Goal: Task Accomplishment & Management: Use online tool/utility

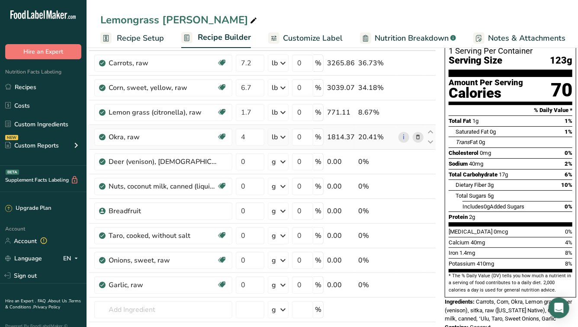
scroll to position [65, 0]
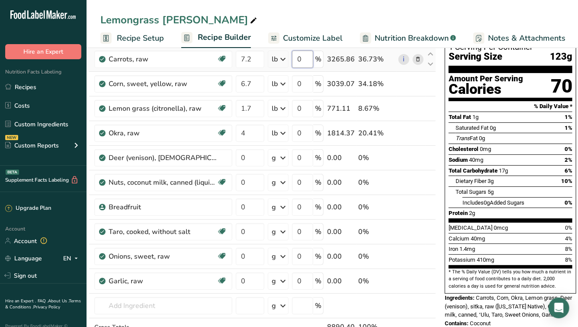
click at [305, 58] on input "0" at bounding box center [302, 59] width 21 height 17
type input "22"
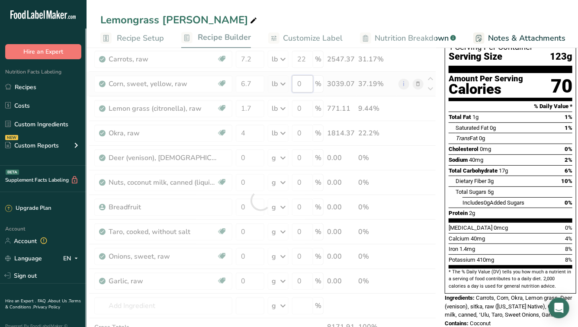
click at [304, 81] on div "Ingredient * Amount * Unit * Waste * .a-a{fill:#347362;}.b-a{fill:#fff;} Grams …" at bounding box center [260, 201] width 351 height 344
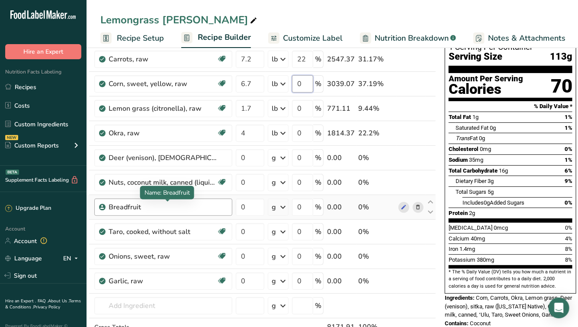
scroll to position [0, 13]
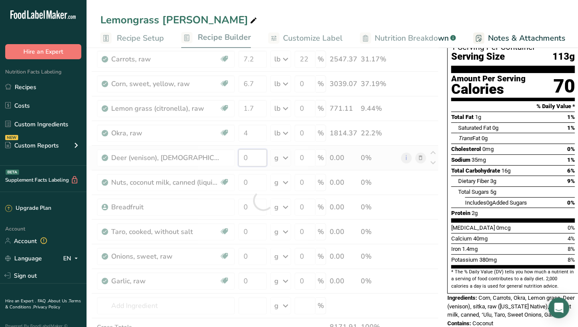
click at [255, 156] on div "Ingredient * Amount * Unit * Waste * .a-a{fill:#347362;}.b-a{fill:#fff;} Grams …" at bounding box center [263, 201] width 351 height 344
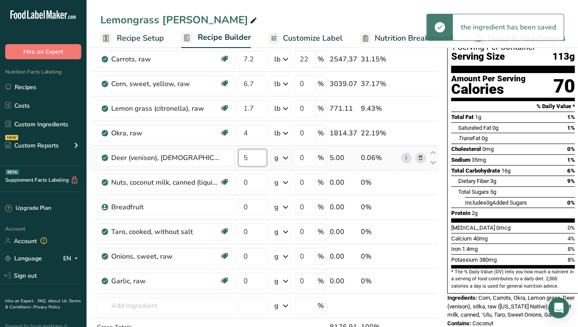
type input "5"
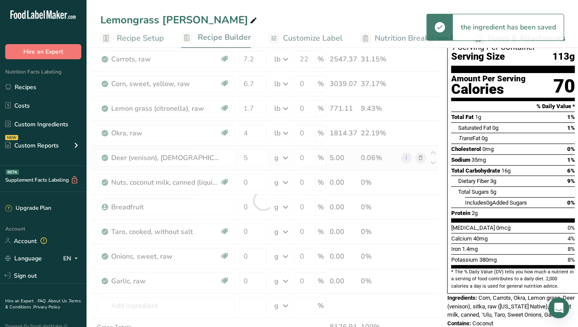
click at [289, 157] on div "Ingredient * Amount * Unit * Waste * .a-a{fill:#347362;}.b-a{fill:#fff;} Grams …" at bounding box center [263, 201] width 351 height 344
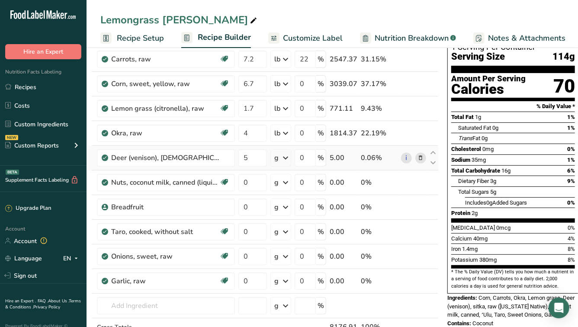
click at [286, 156] on icon at bounding box center [285, 158] width 10 height 16
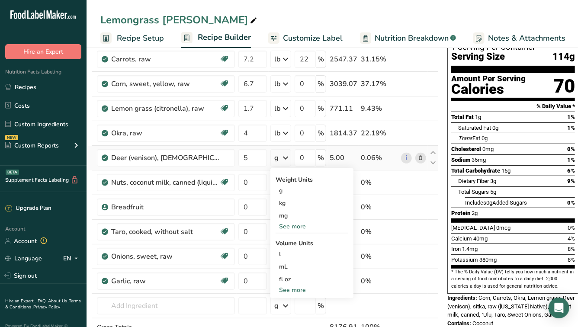
click at [294, 289] on div "See more" at bounding box center [312, 290] width 73 height 9
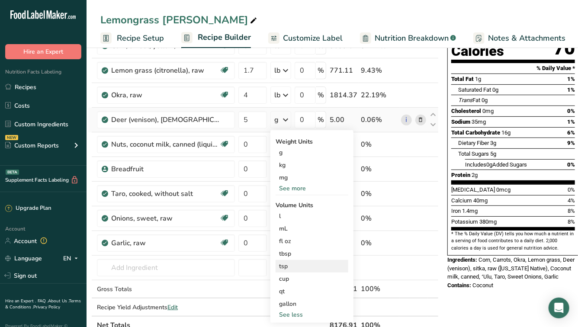
scroll to position [109, 0]
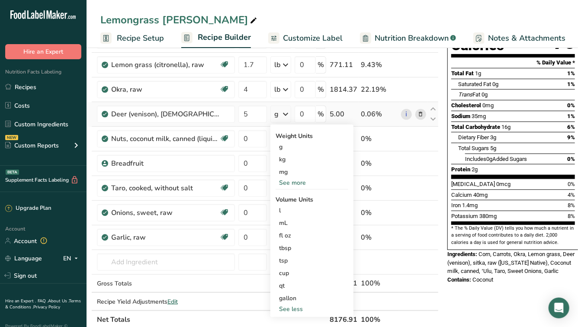
click at [290, 184] on div "See more" at bounding box center [312, 182] width 73 height 9
click at [288, 194] on div "lb" at bounding box center [312, 197] width 73 height 13
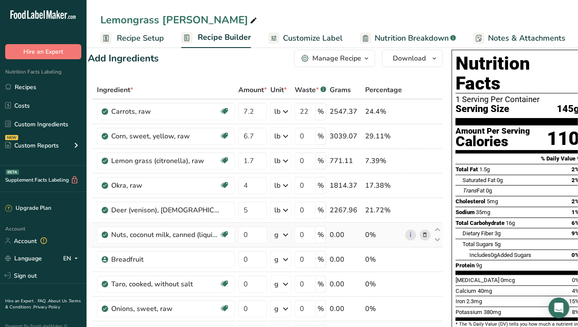
scroll to position [0, 0]
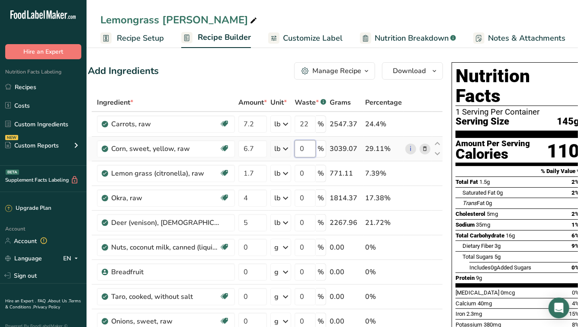
click at [306, 149] on input "0" at bounding box center [305, 148] width 21 height 17
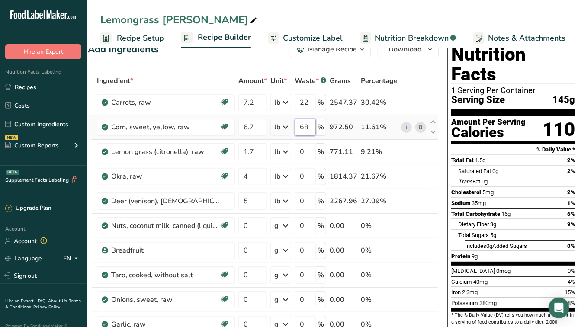
scroll to position [26, 0]
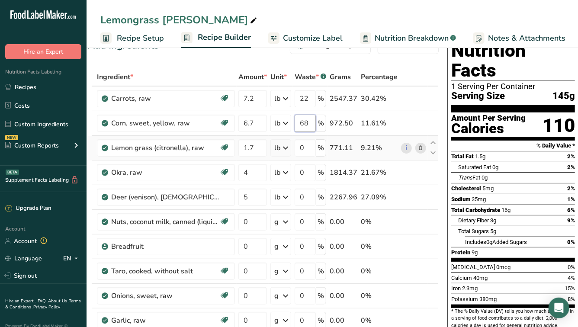
type input "68"
click at [276, 148] on div "Ingredient * Amount * Unit * Waste * .a-a{fill:#347362;}.b-a{fill:#fff;} Grams …" at bounding box center [263, 240] width 351 height 344
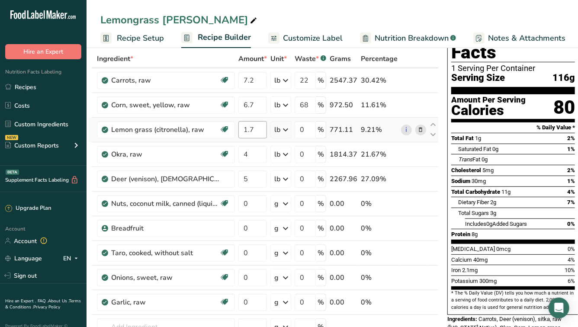
scroll to position [47, 0]
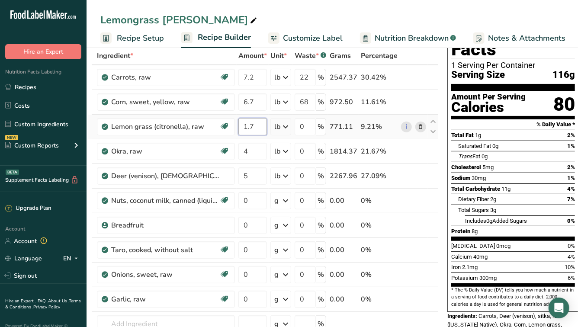
click at [259, 126] on input "1.7" at bounding box center [252, 126] width 29 height 17
type input "1"
type input "0.34"
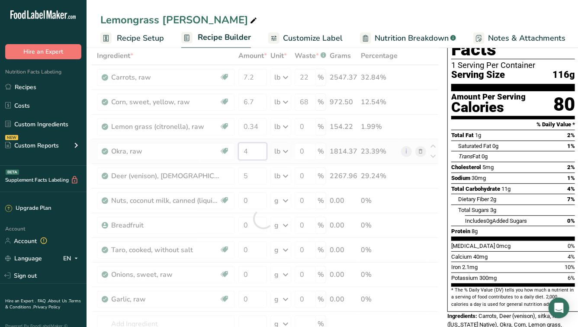
click at [256, 147] on div "Ingredient * Amount * Unit * Waste * .a-a{fill:#347362;}.b-a{fill:#fff;} Grams …" at bounding box center [263, 219] width 351 height 344
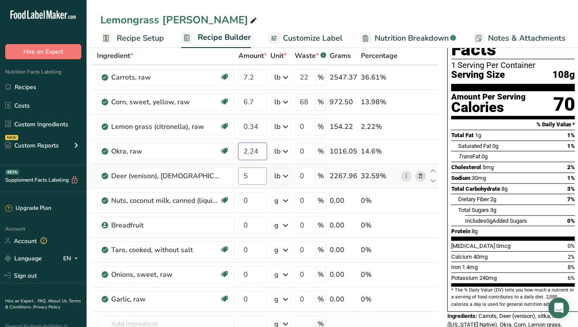
type input "2.24"
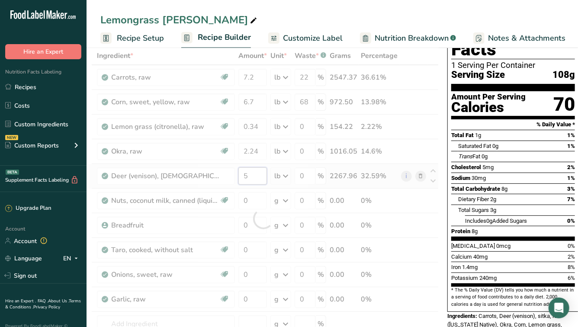
click at [252, 174] on div "Ingredient * Amount * Unit * Waste * .a-a{fill:#347362;}.b-a{fill:#fff;} Grams …" at bounding box center [263, 219] width 351 height 344
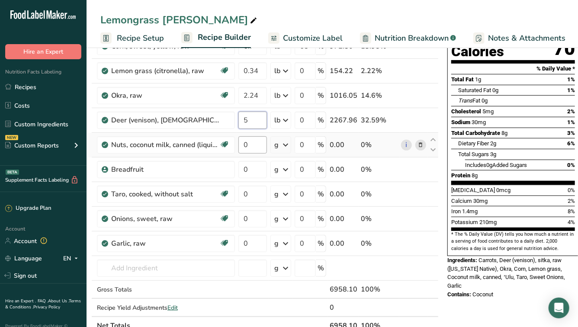
scroll to position [103, 0]
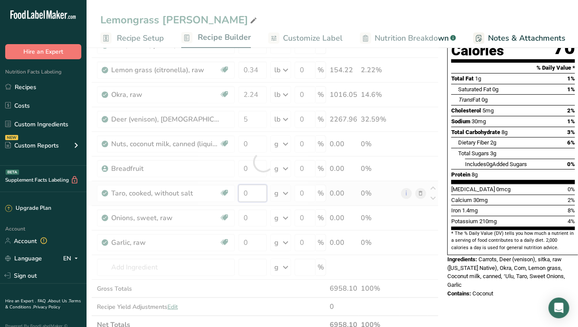
click at [251, 193] on div "Ingredient * Amount * Unit * Waste * .a-a{fill:#347362;}.b-a{fill:#fff;} Grams …" at bounding box center [263, 162] width 351 height 344
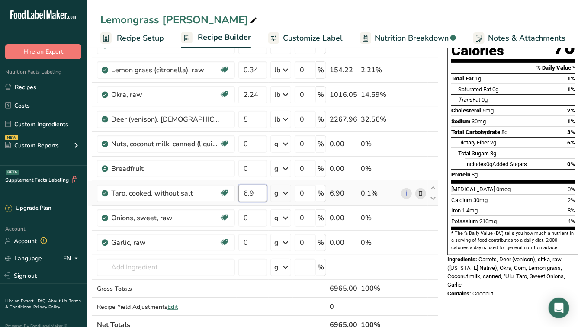
type input "6.9"
click at [284, 193] on div "Ingredient * Amount * Unit * Waste * .a-a{fill:#347362;}.b-a{fill:#fff;} Grams …" at bounding box center [263, 162] width 351 height 344
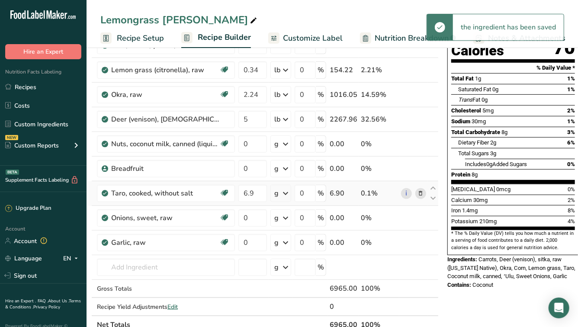
click at [286, 190] on icon at bounding box center [285, 194] width 10 height 16
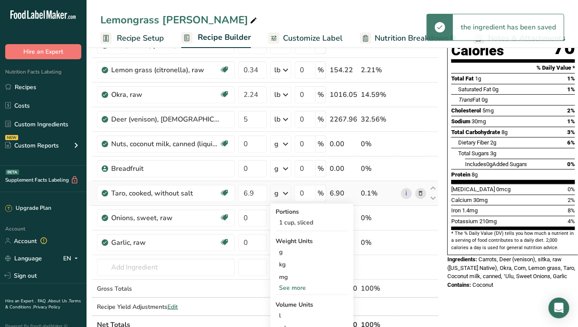
click at [289, 287] on div "See more" at bounding box center [312, 287] width 73 height 9
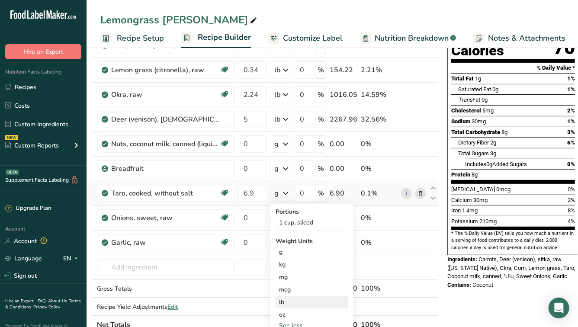
click at [286, 305] on div "lb" at bounding box center [312, 302] width 73 height 13
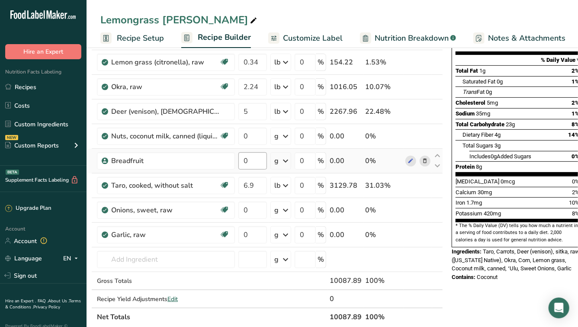
scroll to position [112, 0]
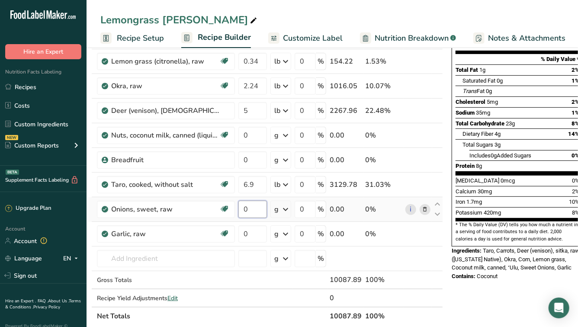
click at [263, 209] on input "0" at bounding box center [252, 209] width 29 height 17
type input "2.36"
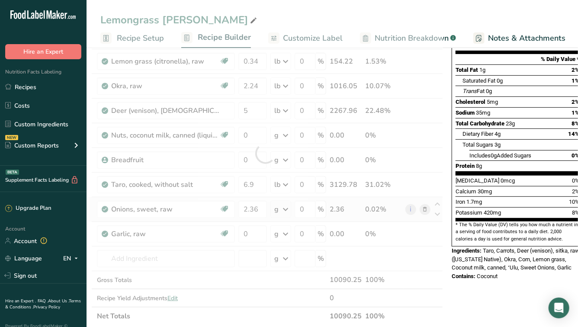
click at [282, 209] on div "Ingredient * Amount * Unit * Waste * .a-a{fill:#347362;}.b-a{fill:#fff;} Grams …" at bounding box center [265, 153] width 355 height 344
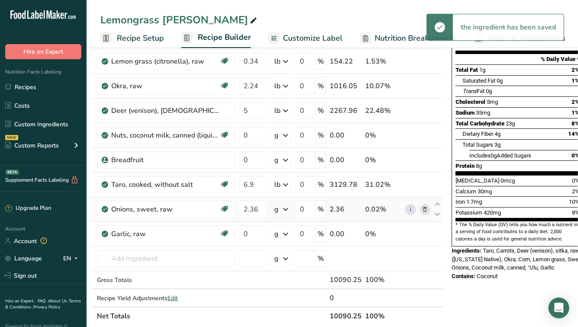
click at [286, 206] on icon at bounding box center [285, 210] width 10 height 16
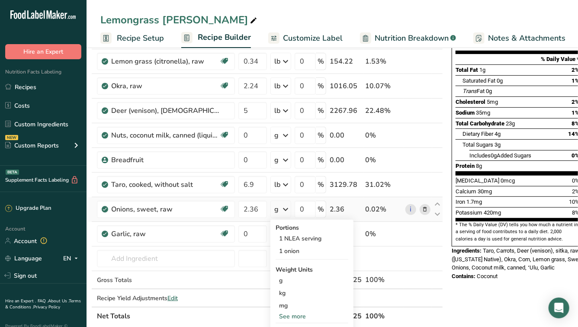
click at [287, 314] on div "See more" at bounding box center [312, 316] width 73 height 9
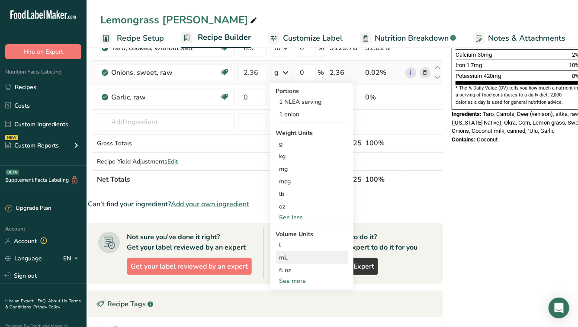
scroll to position [258, 0]
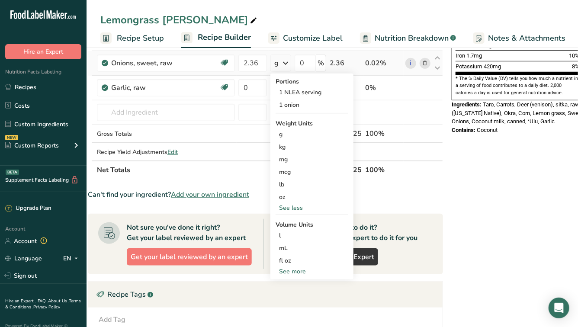
click at [291, 269] on div "See more" at bounding box center [312, 271] width 73 height 9
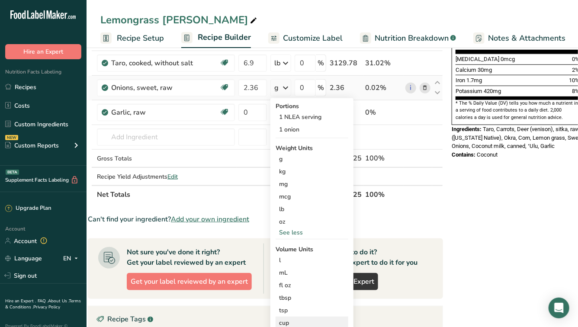
scroll to position [226, 0]
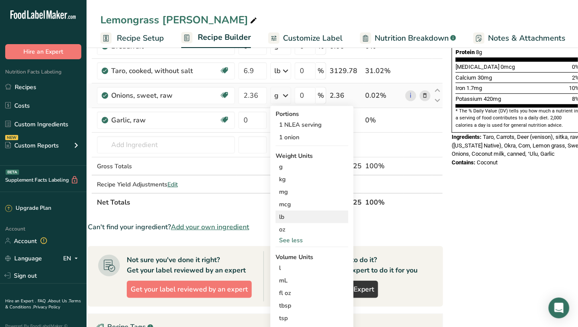
click at [282, 216] on div "lb" at bounding box center [312, 217] width 73 height 13
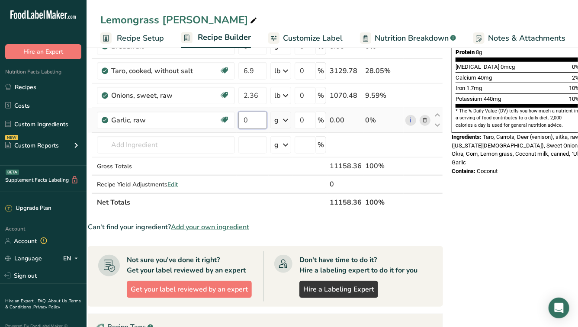
click at [248, 119] on input "0" at bounding box center [252, 120] width 29 height 17
type input "0.28"
click at [284, 119] on div "Ingredient * Amount * Unit * Waste * .a-a{fill:#347362;}.b-a{fill:#fff;} Grams …" at bounding box center [265, 40] width 355 height 344
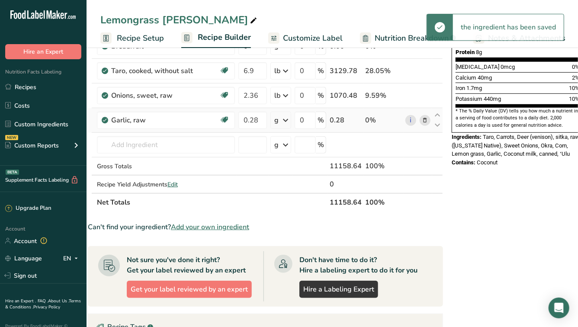
click at [284, 121] on icon at bounding box center [285, 120] width 10 height 16
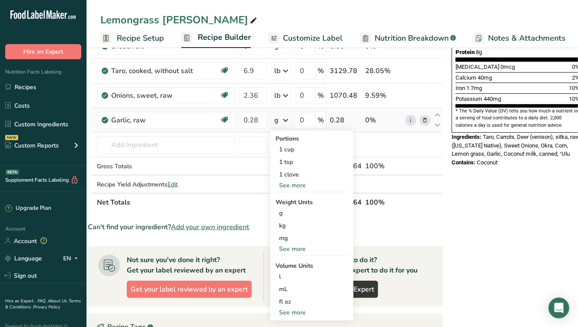
click at [283, 246] on div "See more" at bounding box center [312, 248] width 73 height 9
click at [282, 264] on div "lb" at bounding box center [312, 263] width 73 height 13
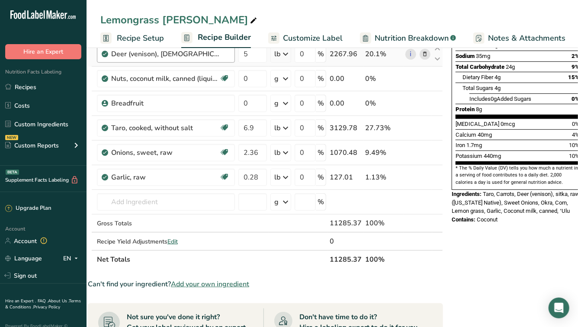
scroll to position [172, 0]
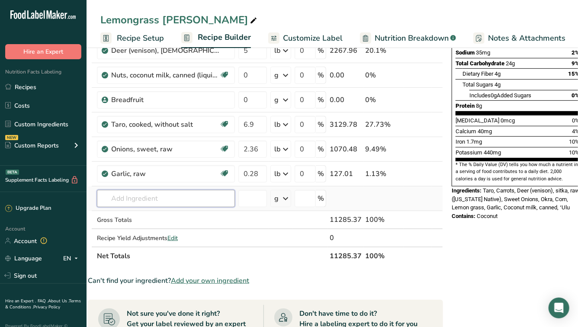
click at [132, 199] on input "text" at bounding box center [166, 198] width 138 height 17
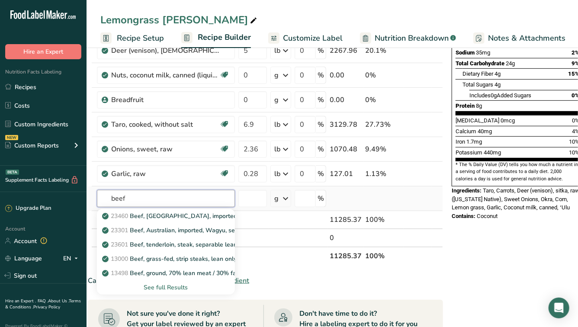
type input "beef"
click at [160, 283] on div "See full Results" at bounding box center [166, 287] width 124 height 9
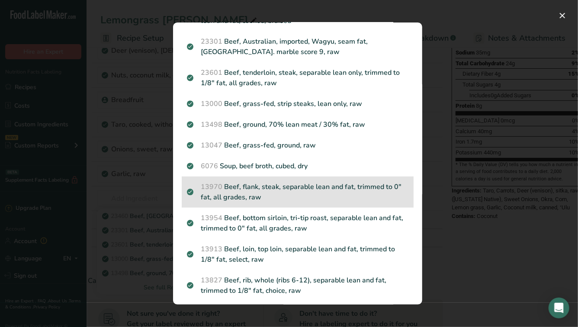
scroll to position [0, 0]
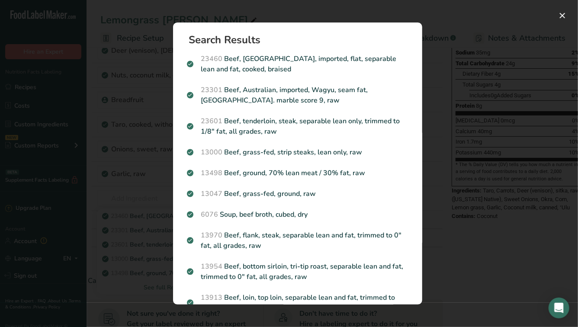
click at [126, 69] on div "Search results modal" at bounding box center [289, 163] width 578 height 327
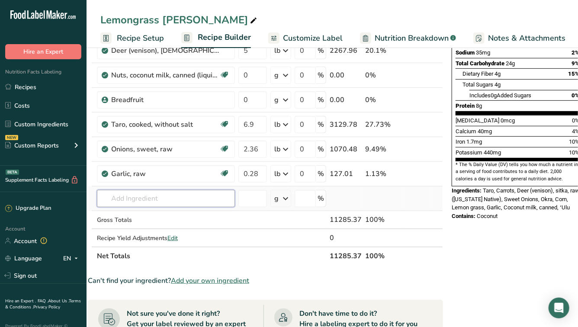
click at [152, 196] on input "text" at bounding box center [166, 198] width 138 height 17
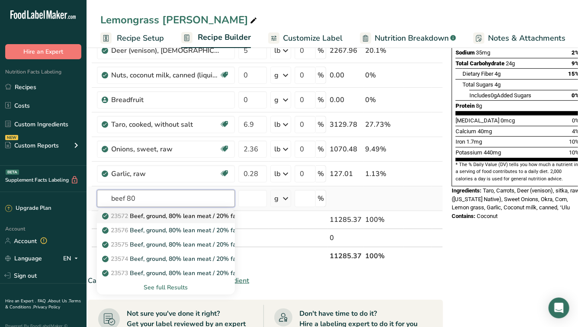
type input "beef 80"
click at [170, 215] on p "23572 Beef, ground, 80% lean meat / 20% fat, raw" at bounding box center [178, 216] width 148 height 9
type input "Beef, ground, 80% lean meat / 20% fat, raw"
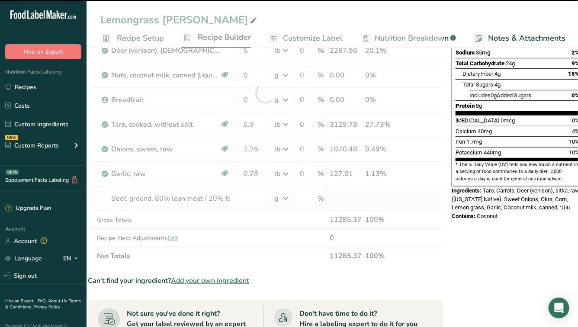
type input "0"
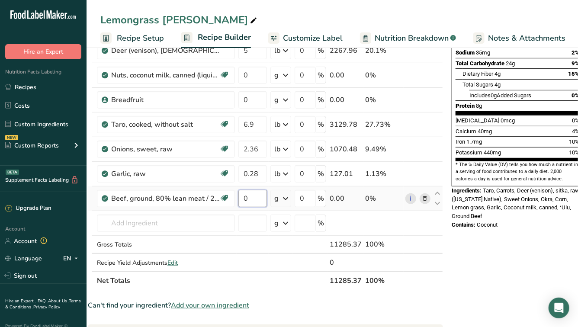
click at [250, 195] on input "0" at bounding box center [252, 198] width 29 height 17
type input "5"
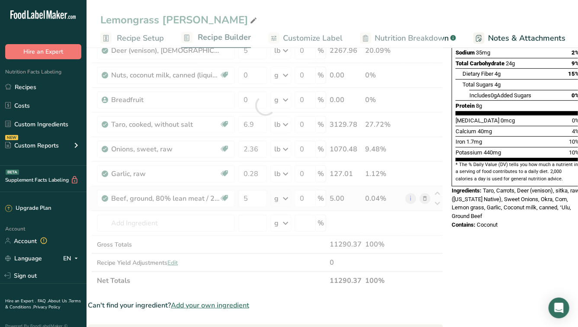
click at [285, 198] on div "Ingredient * Amount * Unit * Waste * .a-a{fill:#347362;}.b-a{fill:#fff;} Grams …" at bounding box center [265, 105] width 355 height 369
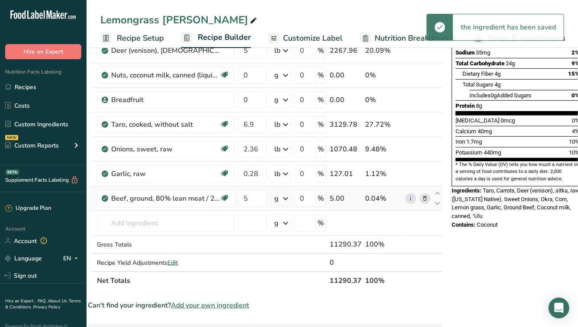
click at [283, 194] on icon at bounding box center [285, 199] width 10 height 16
click at [292, 289] on div "See more" at bounding box center [312, 293] width 73 height 9
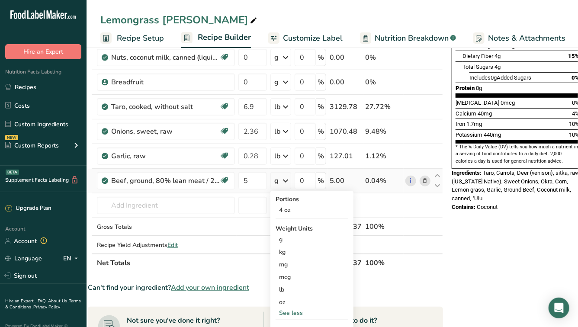
scroll to position [190, 0]
click at [292, 288] on div "lb" at bounding box center [312, 289] width 73 height 13
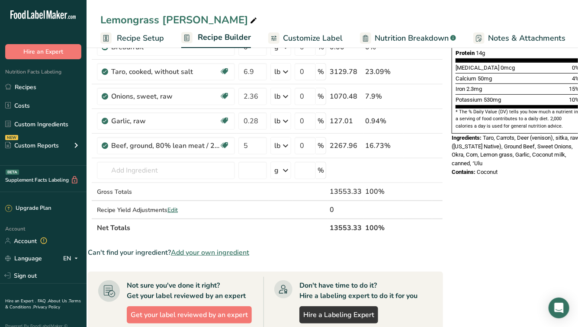
scroll to position [226, 0]
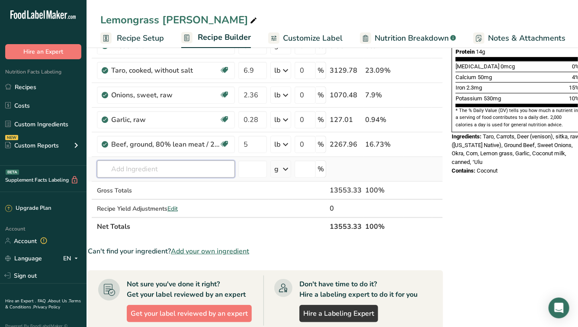
click at [141, 173] on input "text" at bounding box center [166, 168] width 138 height 17
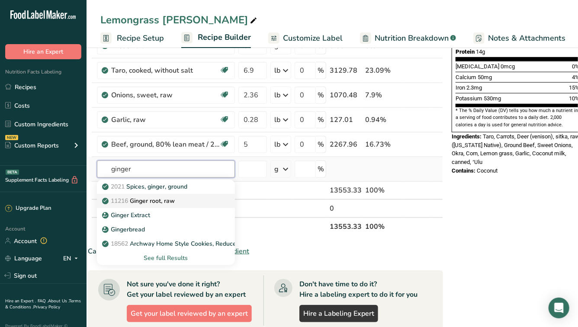
type input "ginger"
click at [138, 198] on p "11216 [PERSON_NAME], raw" at bounding box center [139, 200] width 71 height 9
type input "Ginger root, raw"
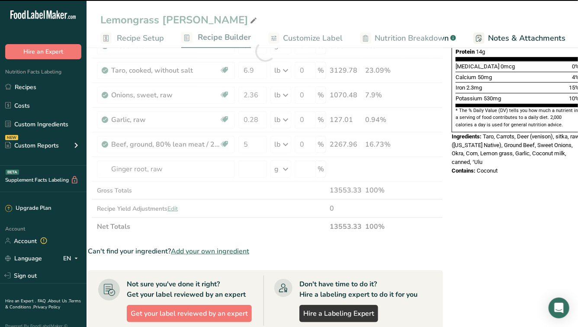
type input "0"
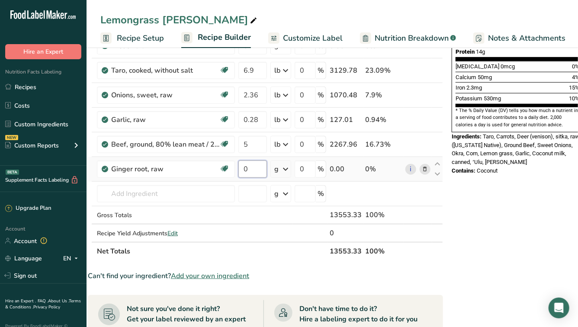
click at [254, 167] on input "0" at bounding box center [252, 168] width 29 height 17
type input "0.34"
click at [284, 168] on div "Ingredient * Amount * Unit * Waste * .a-a{fill:#347362;}.b-a{fill:#fff;} Grams …" at bounding box center [265, 63] width 355 height 393
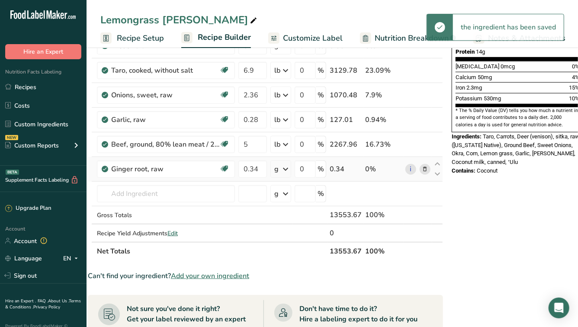
click at [284, 168] on icon at bounding box center [285, 169] width 10 height 16
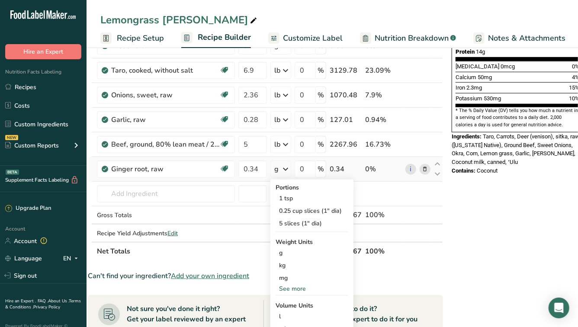
click at [294, 285] on div "See more" at bounding box center [312, 288] width 73 height 9
click at [294, 302] on div "lb" at bounding box center [312, 303] width 73 height 13
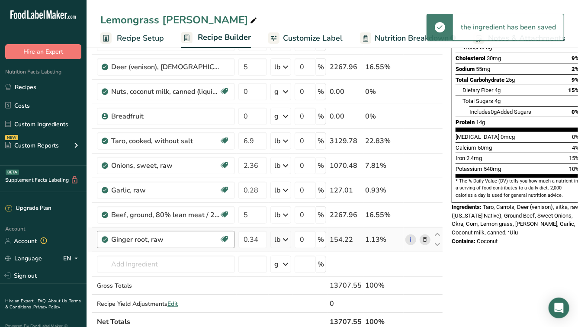
scroll to position [155, 0]
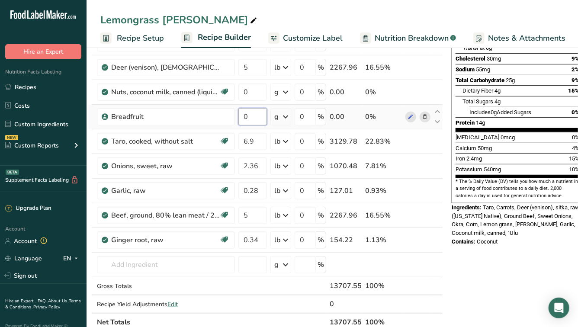
click at [250, 118] on input "0" at bounding box center [252, 116] width 29 height 17
type input "7.06"
click at [285, 112] on div "Ingredient * Amount * Unit * Waste * .a-a{fill:#347362;}.b-a{fill:#fff;} Grams …" at bounding box center [265, 134] width 355 height 393
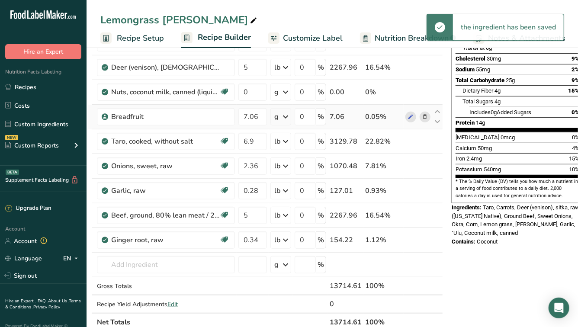
click at [286, 115] on icon at bounding box center [285, 117] width 10 height 16
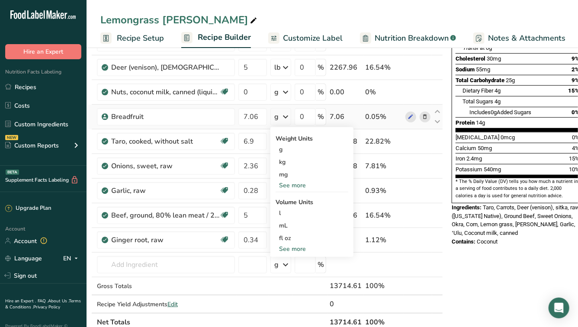
click at [297, 185] on div "See more" at bounding box center [312, 185] width 73 height 9
click at [294, 199] on div "lb" at bounding box center [312, 199] width 73 height 13
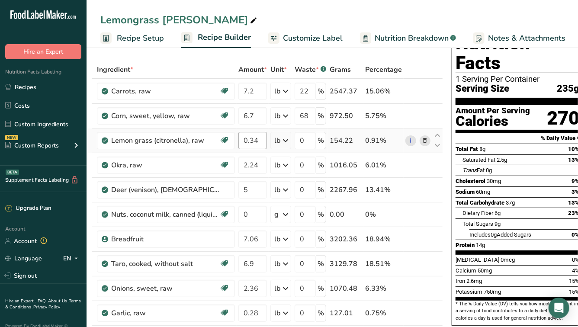
scroll to position [37, 0]
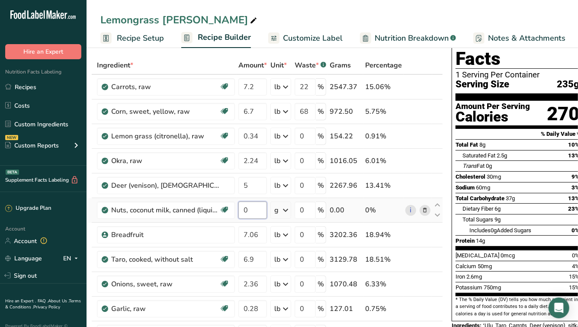
click at [253, 209] on input "0" at bounding box center [252, 210] width 29 height 17
type input "3"
click at [285, 211] on div "Ingredient * Amount * Unit * Waste * .a-a{fill:#347362;}.b-a{fill:#fff;} Grams …" at bounding box center [265, 252] width 355 height 393
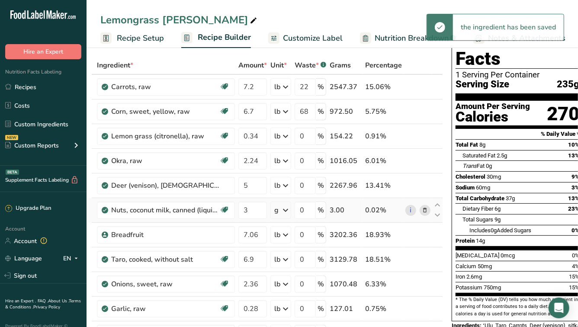
click at [283, 205] on icon at bounding box center [285, 210] width 10 height 16
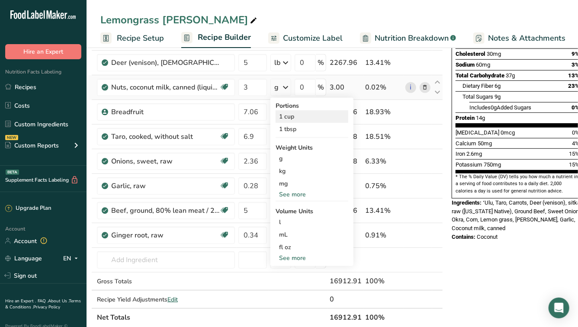
scroll to position [160, 0]
click at [293, 254] on div "See more" at bounding box center [312, 257] width 73 height 9
select select "22"
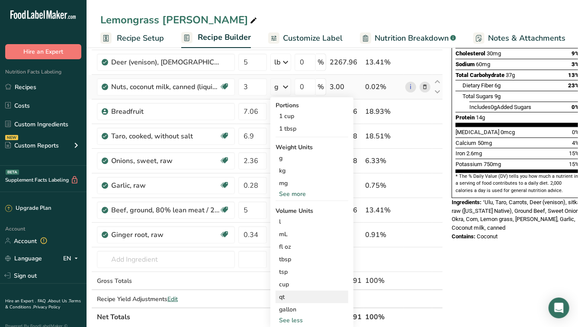
click at [291, 296] on div "qt" at bounding box center [312, 296] width 66 height 9
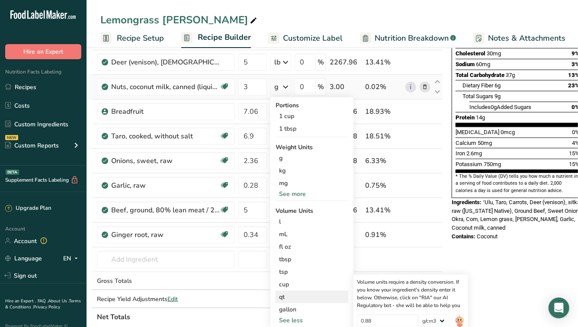
click at [291, 294] on div "qt" at bounding box center [312, 296] width 66 height 9
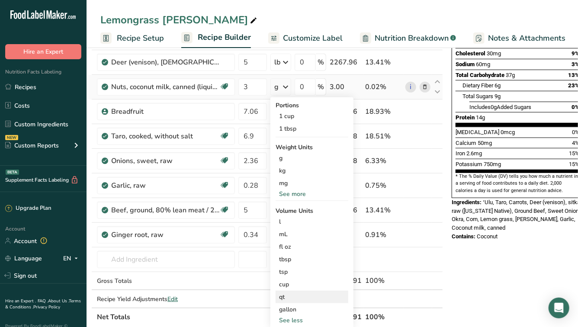
click at [290, 295] on div "qt" at bounding box center [312, 296] width 66 height 9
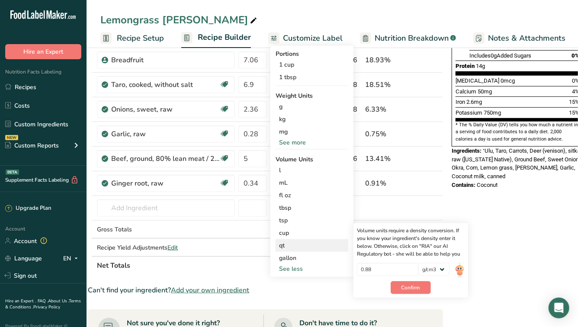
scroll to position [213, 0]
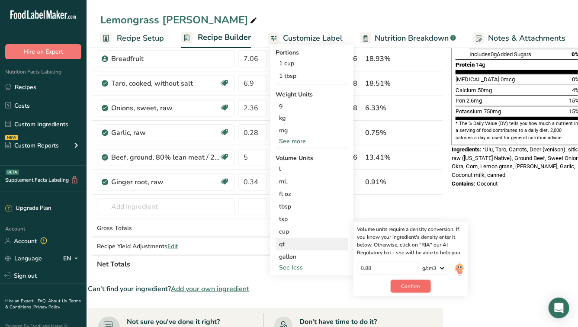
click at [403, 283] on span "Confirm" at bounding box center [410, 286] width 19 height 8
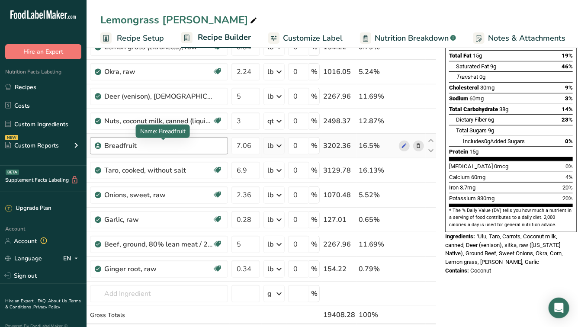
scroll to position [190, 0]
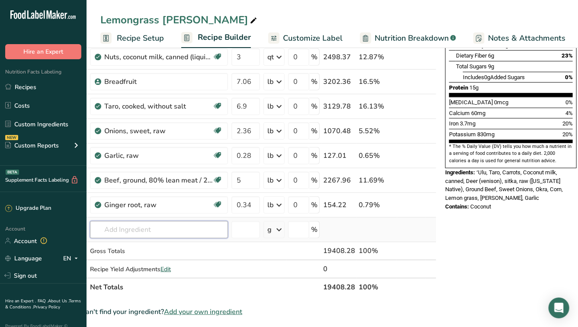
click at [138, 232] on input "text" at bounding box center [159, 229] width 138 height 17
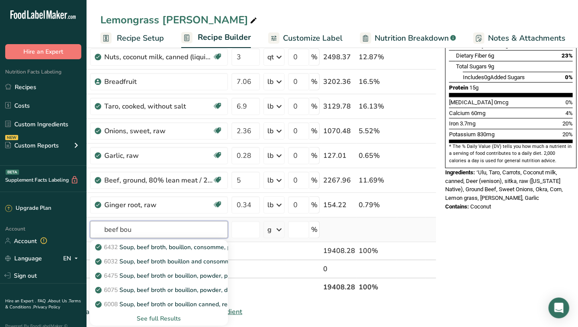
type input "beef bou"
click at [156, 321] on div "See full Results" at bounding box center [159, 318] width 124 height 9
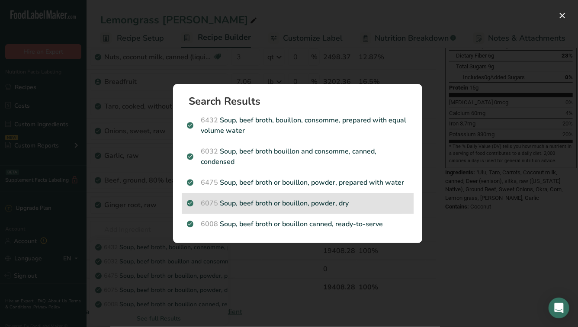
click at [274, 204] on p "6075 Soup, beef broth or bouillon, powder, dry" at bounding box center [297, 203] width 221 height 10
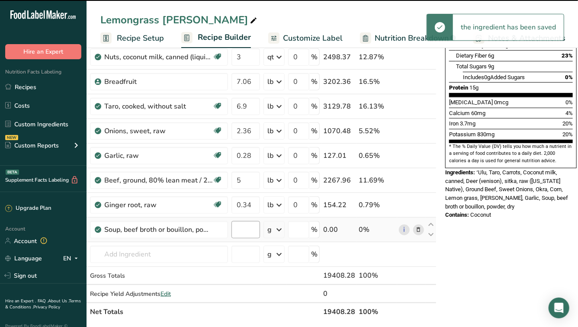
type input "0"
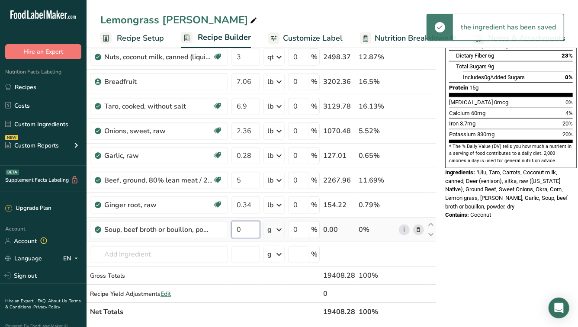
click at [242, 229] on input "0" at bounding box center [245, 229] width 29 height 17
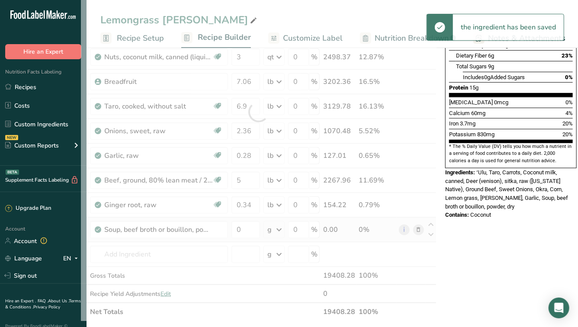
click at [272, 229] on div "Ingredient * Amount * Unit * Waste * .a-a{fill:#347362;}.b-a{fill:#fff;} Grams …" at bounding box center [259, 112] width 356 height 418
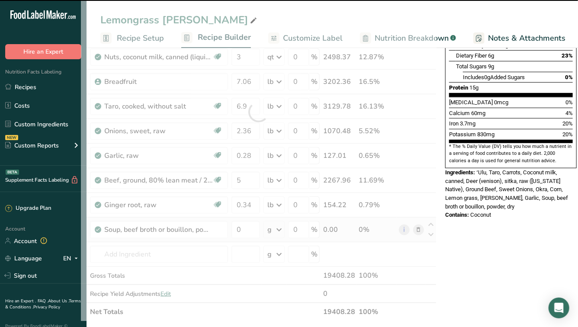
click at [277, 230] on icon at bounding box center [279, 230] width 10 height 16
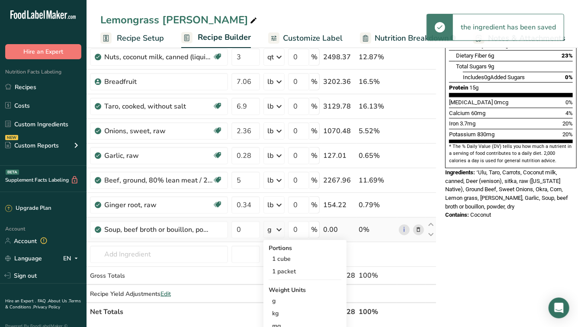
click at [278, 230] on icon at bounding box center [279, 230] width 10 height 16
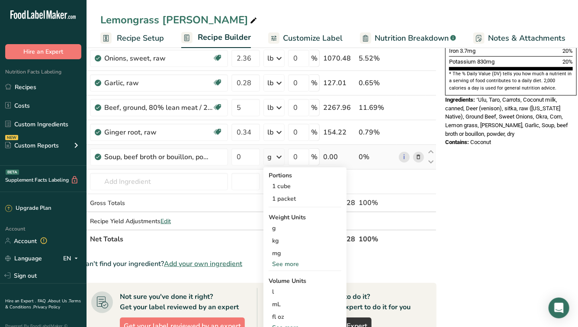
scroll to position [267, 0]
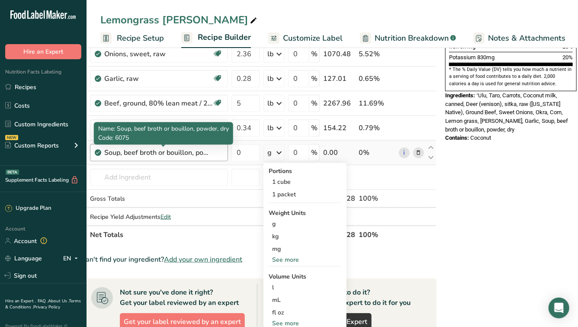
click at [175, 157] on div "Soup, beef broth or bouillon, powder, dry" at bounding box center [158, 153] width 108 height 10
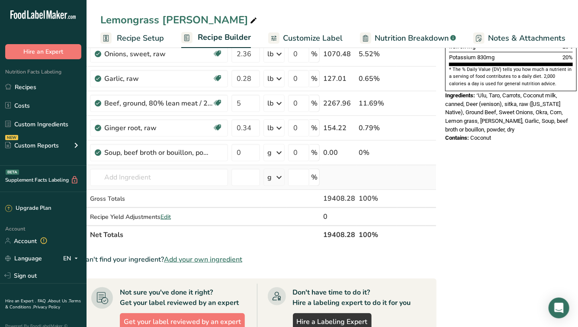
click at [187, 167] on td "6432 Soup, beef broth, bouillon, consomme, prepared with equal volume water 603…" at bounding box center [158, 177] width 141 height 25
click at [186, 181] on input "text" at bounding box center [159, 177] width 138 height 17
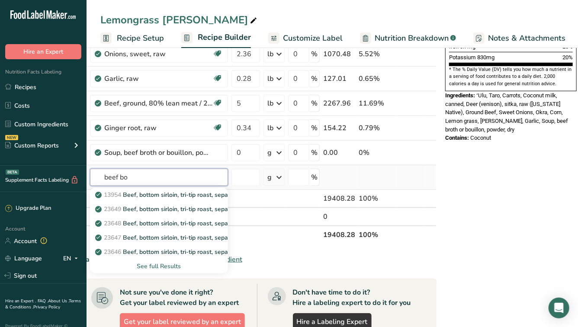
type input "beef bo"
click at [167, 266] on div "See full Results" at bounding box center [159, 266] width 124 height 9
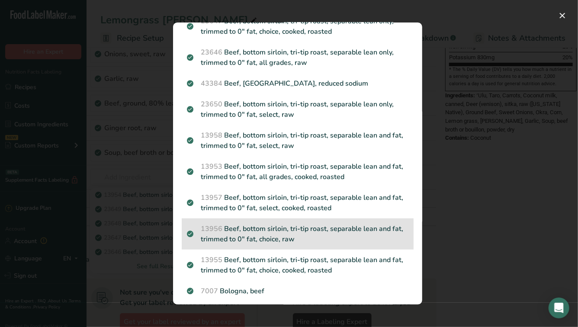
scroll to position [0, 0]
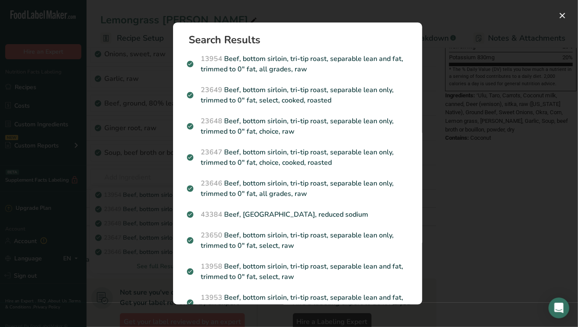
click at [443, 73] on div "Search results modal" at bounding box center [289, 163] width 578 height 327
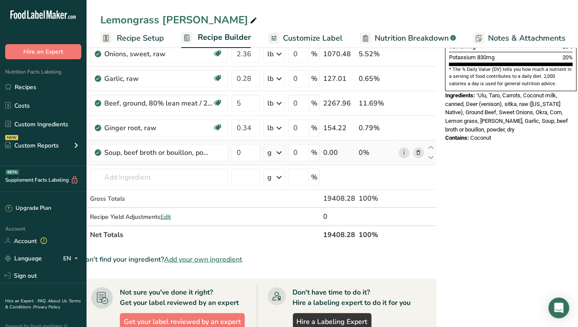
click at [274, 156] on icon at bounding box center [279, 153] width 10 height 16
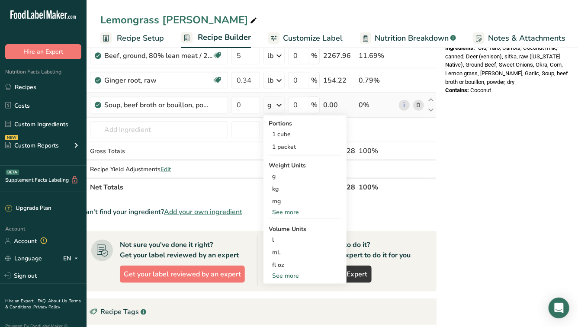
scroll to position [318, 0]
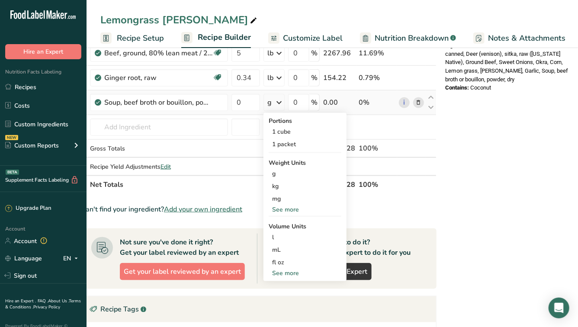
click at [285, 212] on div "See more" at bounding box center [305, 209] width 73 height 9
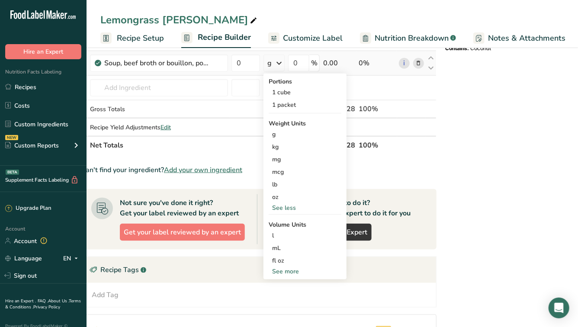
click at [286, 273] on div "See more" at bounding box center [305, 271] width 73 height 9
select select "22"
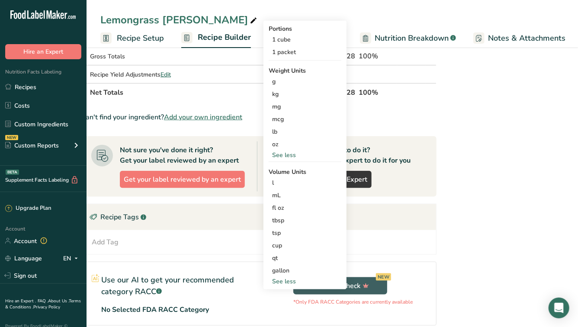
scroll to position [421, 0]
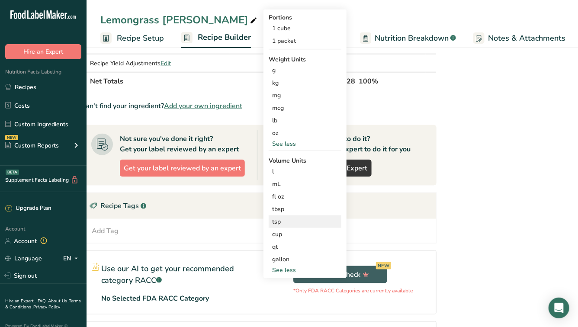
click at [289, 220] on div "tsp" at bounding box center [305, 221] width 66 height 9
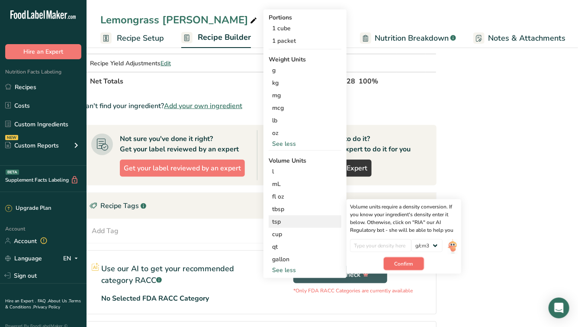
click at [410, 260] on span "Confirm" at bounding box center [404, 264] width 19 height 8
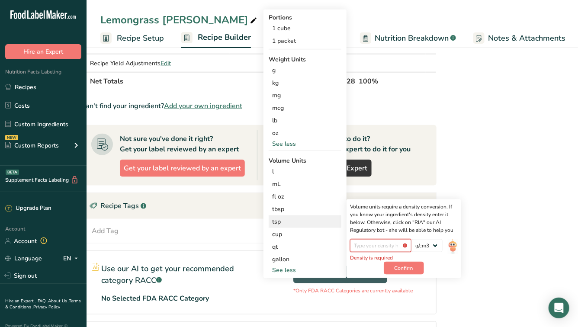
click at [400, 247] on input "number" at bounding box center [381, 245] width 62 height 13
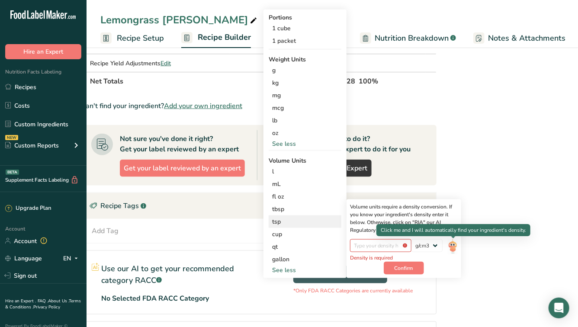
click at [452, 243] on img at bounding box center [453, 246] width 10 height 15
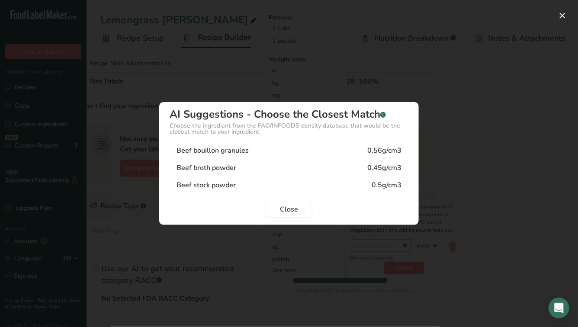
click at [286, 156] on div "Beef bouillon granules 0.56g/cm3" at bounding box center [289, 150] width 239 height 17
type input "0.56"
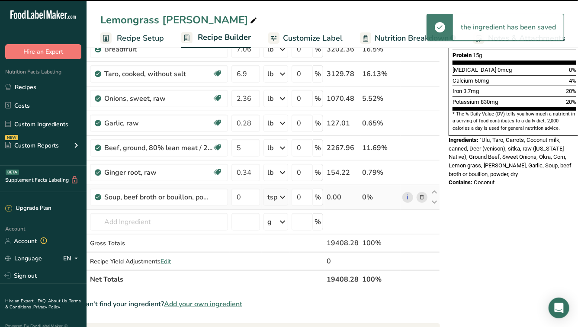
scroll to position [0, 14]
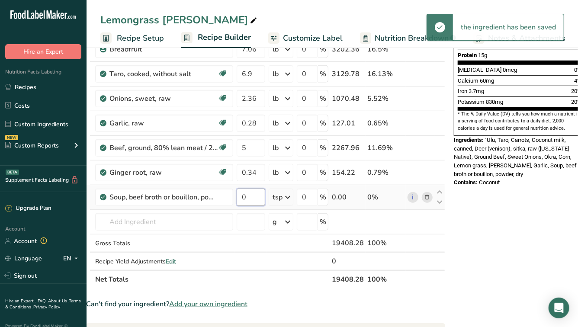
click at [251, 196] on input "0" at bounding box center [251, 197] width 29 height 17
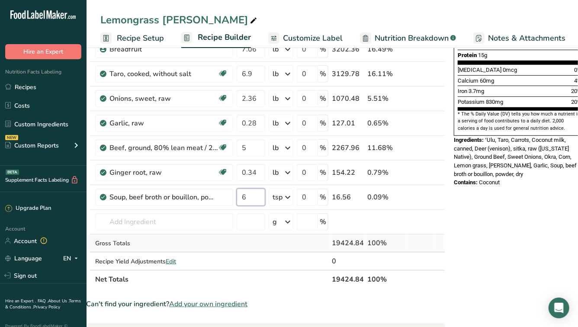
type input "6"
click at [250, 241] on div "Ingredient * Amount * Unit * Waste * .a-a{fill:#347362;}.b-a{fill:#fff;} Grams …" at bounding box center [265, 80] width 359 height 418
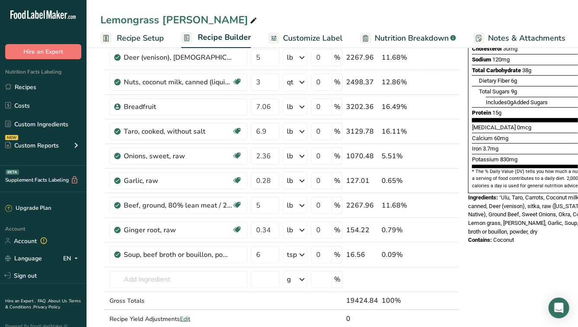
scroll to position [207, 0]
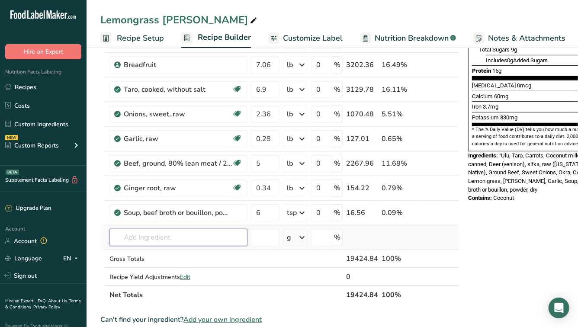
click at [131, 241] on input "text" at bounding box center [178, 237] width 138 height 17
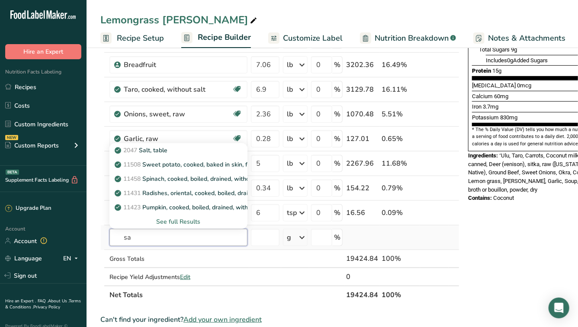
type input "s"
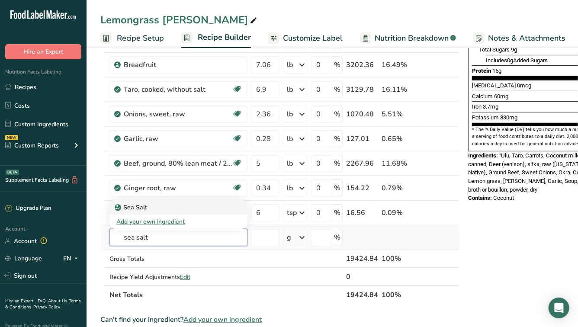
type input "sea salt"
click at [153, 208] on div "Sea Salt" at bounding box center [171, 207] width 110 height 9
type input "Sea Salt"
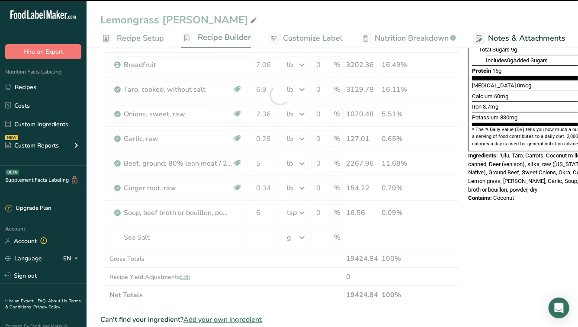
click at [266, 236] on div at bounding box center [279, 95] width 359 height 418
click at [279, 237] on div at bounding box center [279, 95] width 359 height 418
click at [273, 237] on input "number" at bounding box center [265, 237] width 29 height 17
type input "0"
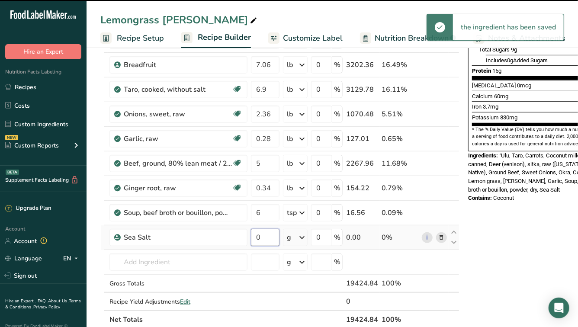
click at [273, 237] on input "0" at bounding box center [265, 237] width 29 height 17
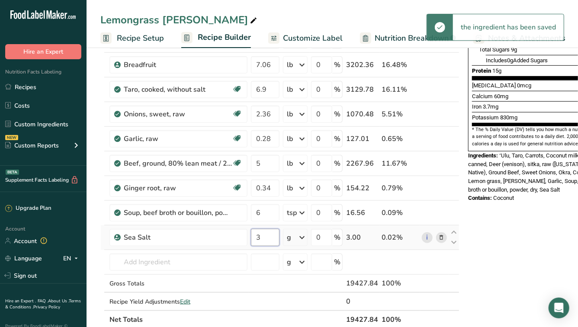
type input "3"
click at [296, 237] on div "Ingredient * Amount * Unit * Waste * .a-a{fill:#347362;}.b-a{fill:#fff;} Grams …" at bounding box center [279, 107] width 359 height 443
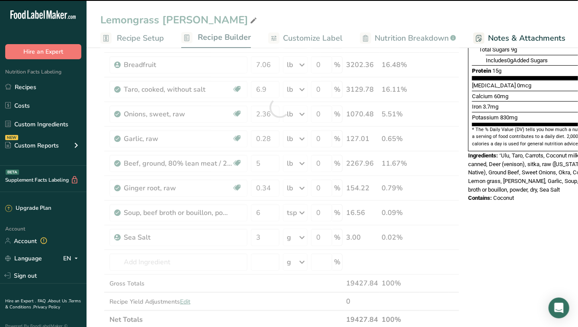
click at [300, 237] on div at bounding box center [279, 107] width 359 height 443
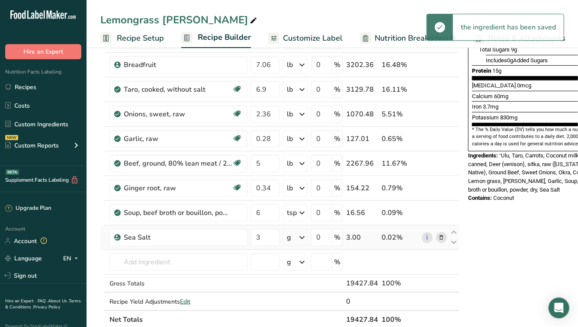
click at [298, 235] on icon at bounding box center [302, 238] width 10 height 16
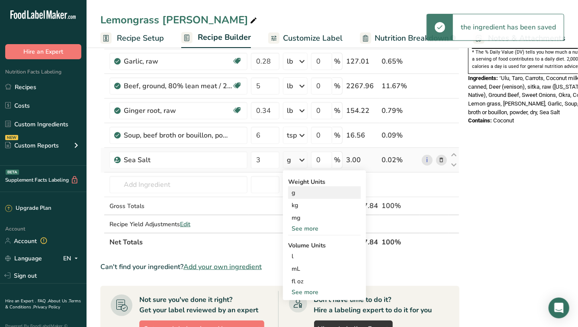
scroll to position [290, 0]
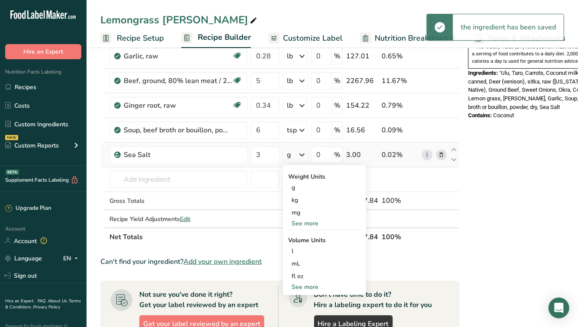
click at [302, 287] on div "See more" at bounding box center [324, 286] width 73 height 9
select select "22"
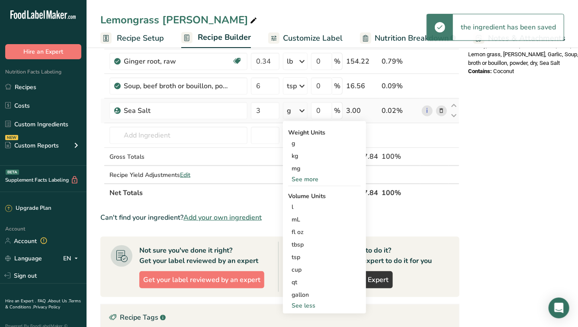
scroll to position [335, 0]
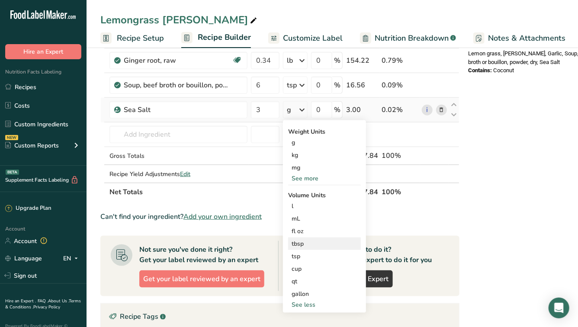
click at [301, 246] on div "tbsp" at bounding box center [325, 243] width 66 height 9
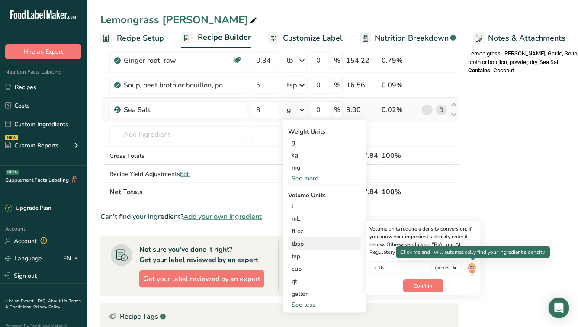
click at [473, 265] on img at bounding box center [472, 268] width 10 height 15
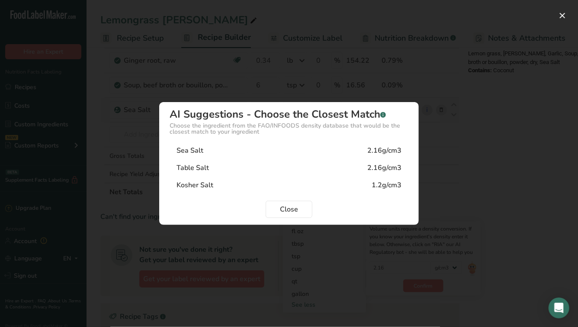
click at [258, 152] on div "Sea Salt 2.16g/cm3" at bounding box center [289, 150] width 239 height 17
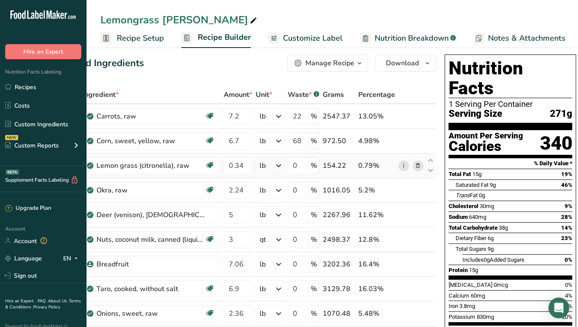
scroll to position [0, 0]
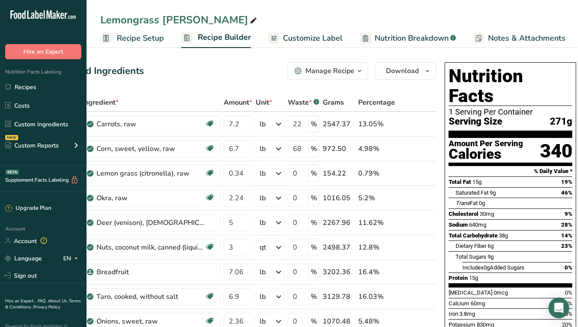
click at [321, 37] on span "Customize Label" at bounding box center [313, 38] width 60 height 12
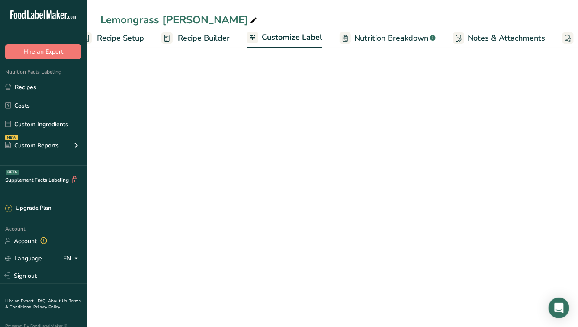
click at [430, 38] on icon ".a-a{fill:#347362;}.b-a{fill:#fff;}" at bounding box center [433, 38] width 6 height 6
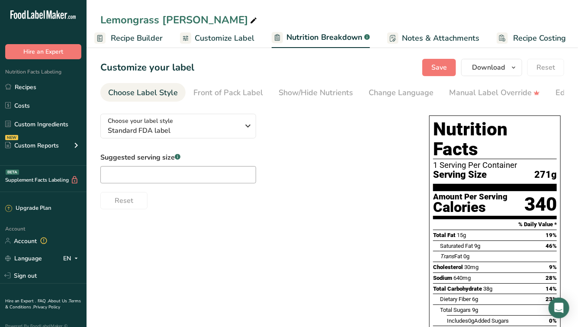
scroll to position [0, 88]
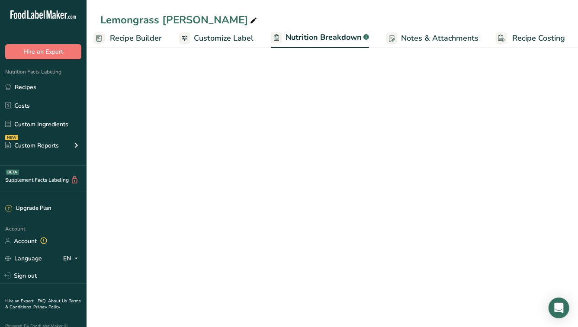
click at [328, 34] on span "Nutrition Breakdown" at bounding box center [324, 38] width 76 height 12
select select "Calories"
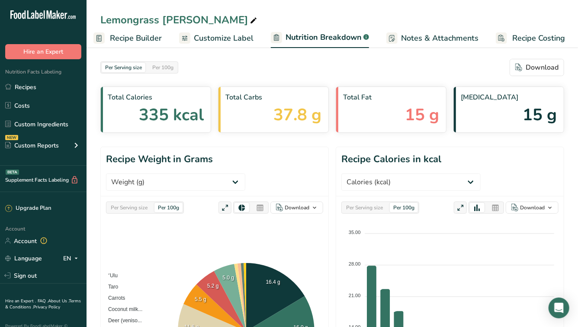
click at [401, 35] on span "Notes & Attachments" at bounding box center [439, 38] width 77 height 12
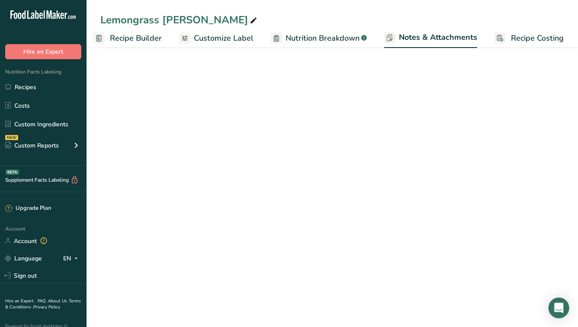
scroll to position [0, 87]
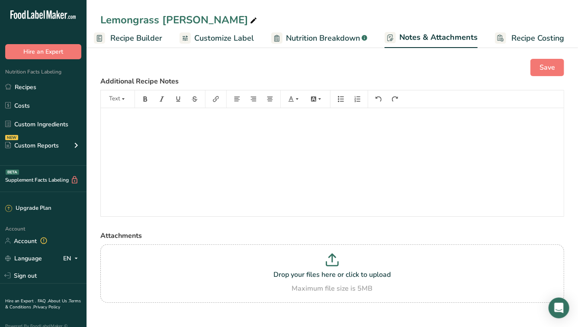
click at [194, 39] on span "Customize Label" at bounding box center [224, 38] width 60 height 12
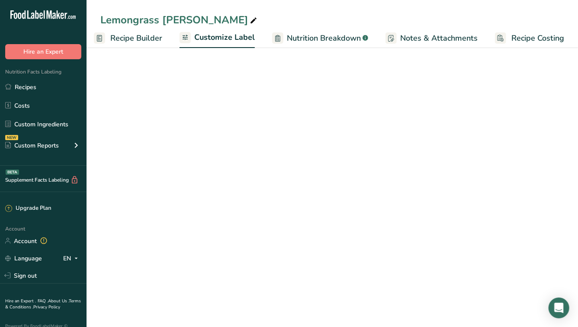
scroll to position [0, 87]
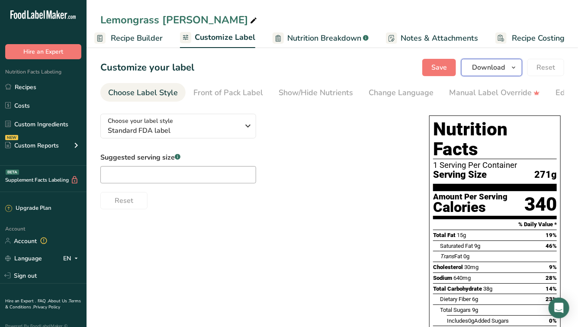
click at [489, 69] on span "Download" at bounding box center [488, 67] width 33 height 10
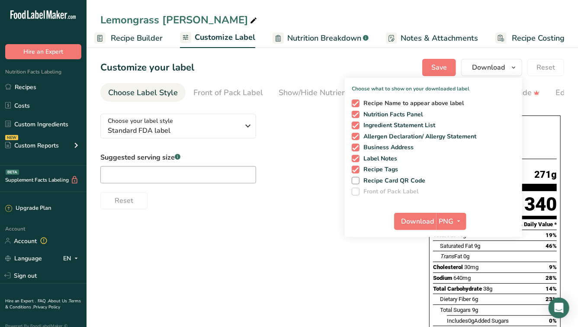
click at [413, 103] on span "Recipe Name to appear above label" at bounding box center [411, 103] width 105 height 8
click at [357, 103] on input "Recipe Name to appear above label" at bounding box center [355, 103] width 6 height 6
checkbox input "false"
click at [403, 123] on span "Ingredient Statement List" at bounding box center [397, 126] width 76 height 8
click at [357, 123] on input "Ingredient Statement List" at bounding box center [355, 125] width 6 height 6
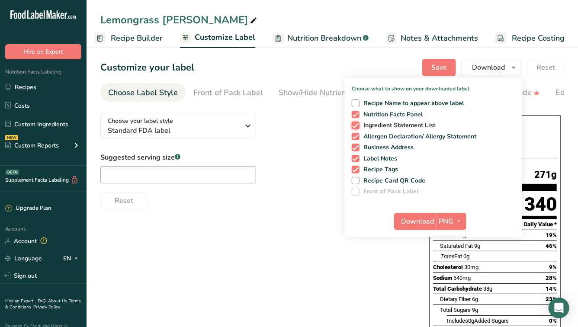
checkbox input "false"
click at [399, 135] on span "Allergen Declaration/ Allergy Statement" at bounding box center [417, 137] width 117 height 8
click at [357, 135] on input "Allergen Declaration/ Allergy Statement" at bounding box center [355, 137] width 6 height 6
checkbox input "false"
click at [397, 144] on span "Business Address" at bounding box center [386, 148] width 55 height 8
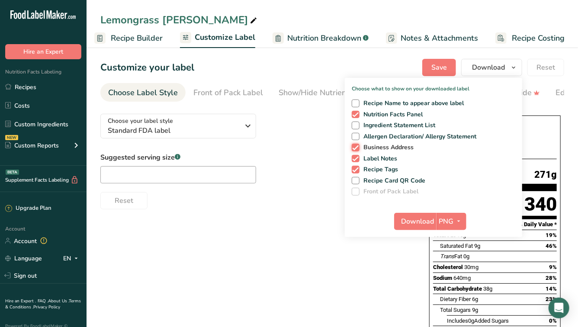
click at [357, 144] on input "Business Address" at bounding box center [355, 147] width 6 height 6
checkbox input "false"
click at [386, 161] on span "Label Notes" at bounding box center [378, 159] width 38 height 8
click at [357, 161] on input "Label Notes" at bounding box center [355, 159] width 6 height 6
checkbox input "false"
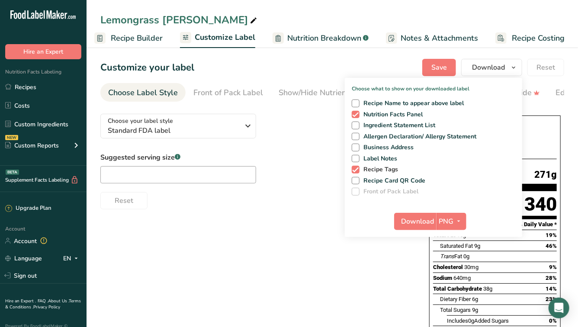
click at [386, 169] on span "Recipe Tags" at bounding box center [378, 170] width 39 height 8
click at [357, 169] on input "Recipe Tags" at bounding box center [355, 170] width 6 height 6
checkbox input "false"
click at [421, 217] on span "Download" at bounding box center [417, 221] width 33 height 10
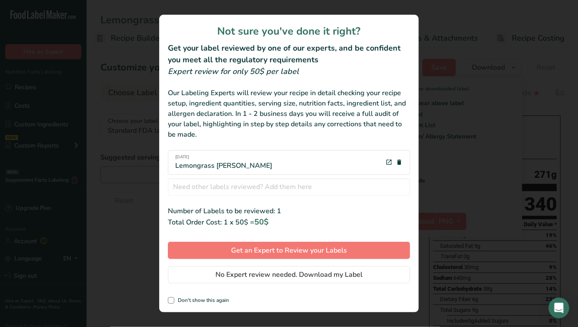
click at [453, 133] on div "review labels modal" at bounding box center [289, 163] width 578 height 327
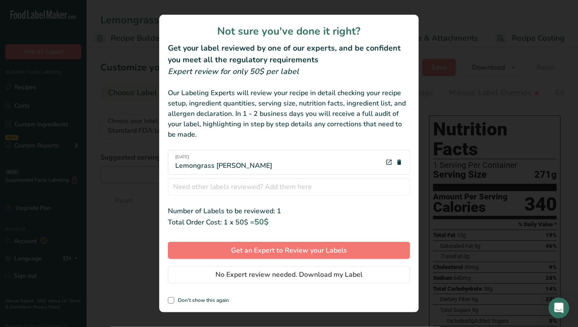
click at [477, 74] on div "review labels modal" at bounding box center [289, 163] width 578 height 327
click at [452, 159] on div "review labels modal" at bounding box center [289, 163] width 578 height 327
click at [214, 286] on div "Not sure you've done it right? Get your label reviewed by one of our experts, a…" at bounding box center [289, 164] width 260 height 298
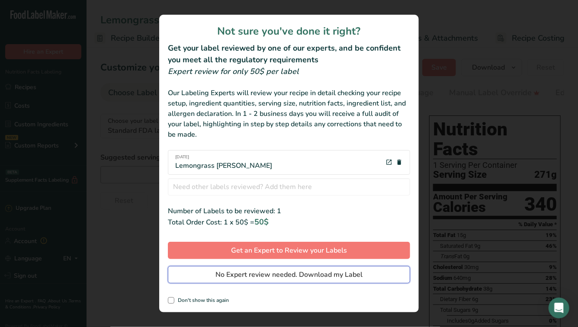
click at [210, 277] on button "No Expert review needed. Download my Label" at bounding box center [289, 274] width 242 height 17
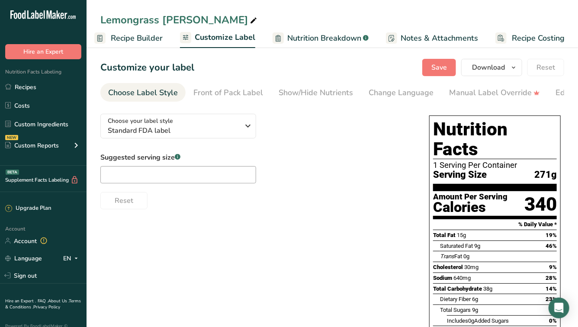
click at [386, 145] on div "Choose your label style Standard FDA label USA (FDA) Standard FDA label Tabular…" at bounding box center [255, 158] width 311 height 103
click at [132, 42] on span "Recipe Builder" at bounding box center [137, 38] width 52 height 12
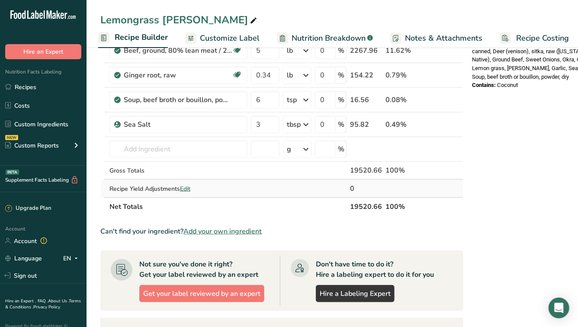
scroll to position [320, 0]
click at [193, 144] on input "text" at bounding box center [178, 149] width 138 height 17
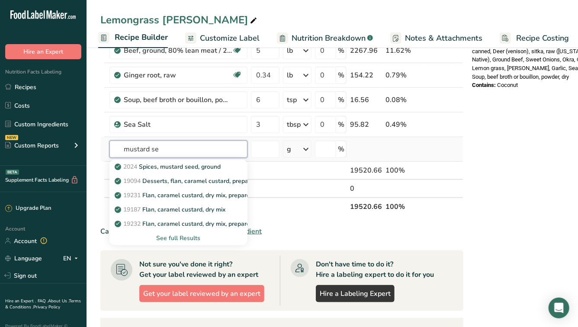
type input "mustard se"
click at [181, 237] on div "See full Results" at bounding box center [178, 238] width 124 height 9
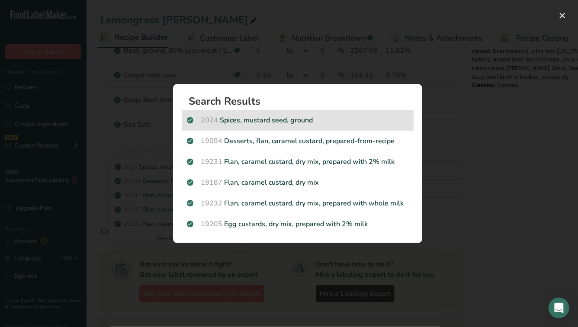
click at [255, 126] on div "2024 Spices, mustard seed, ground" at bounding box center [298, 120] width 232 height 21
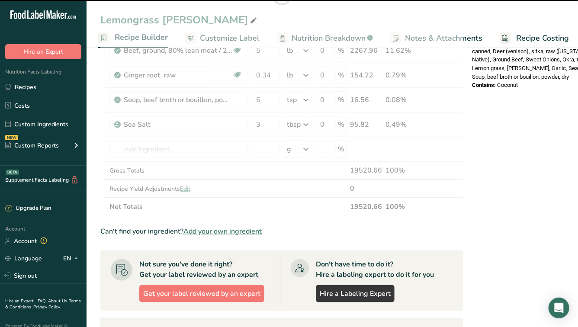
type input "0"
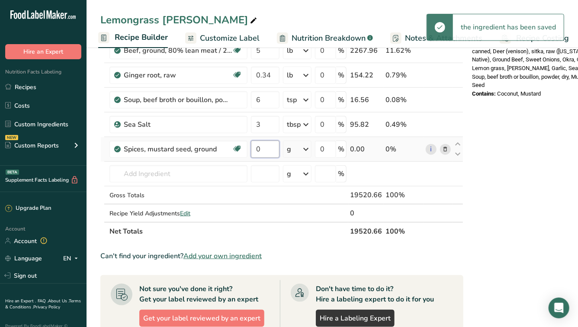
click at [264, 151] on input "0" at bounding box center [265, 149] width 29 height 17
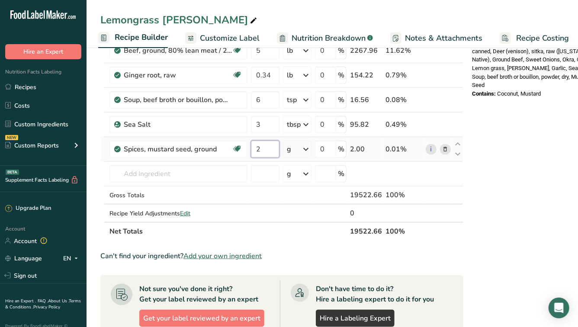
type input "2"
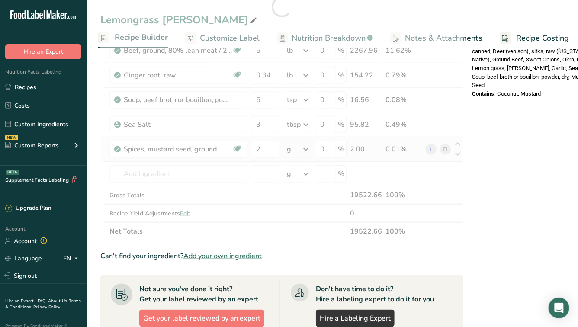
click at [304, 143] on div "Ingredient * Amount * Unit * Waste * .a-a{fill:#347362;}.b-a{fill:#fff;} Grams …" at bounding box center [281, 6] width 363 height 467
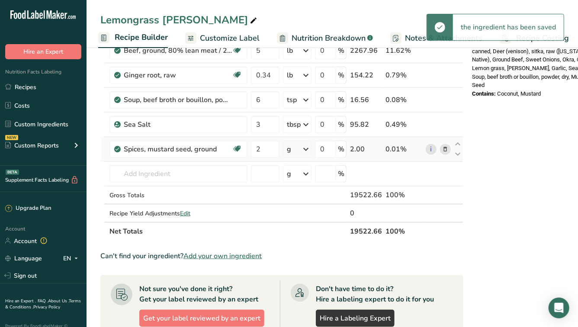
click at [305, 148] on icon at bounding box center [306, 149] width 10 height 16
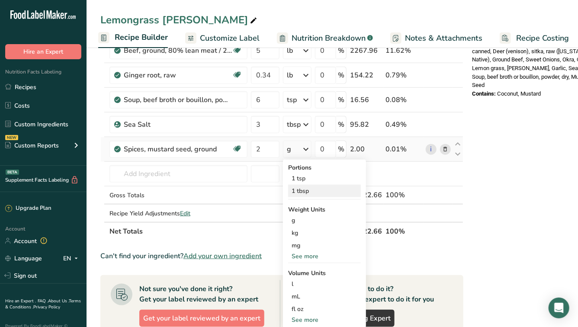
click at [302, 190] on div "1 tbsp" at bounding box center [324, 191] width 73 height 13
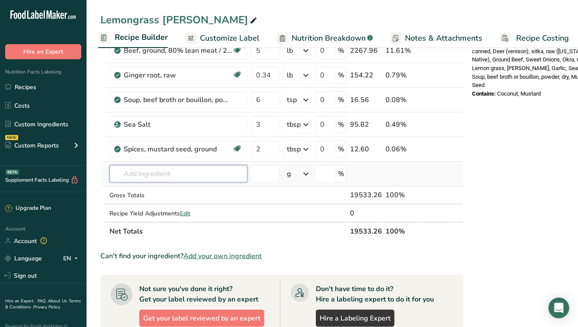
click at [206, 171] on input "text" at bounding box center [178, 173] width 138 height 17
click at [126, 173] on input "asitefeda" at bounding box center [178, 173] width 138 height 17
type input "Asitefeda"
click at [131, 204] on div "Add your own ingredient" at bounding box center [178, 205] width 124 height 9
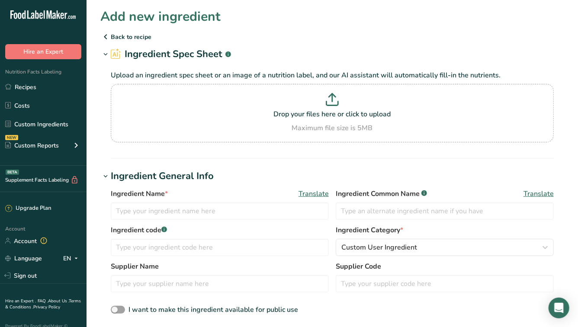
click at [110, 38] on icon at bounding box center [105, 37] width 10 height 16
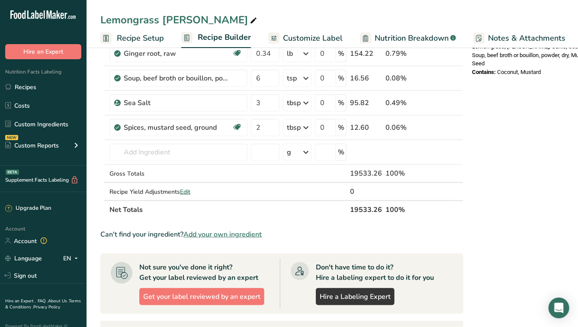
scroll to position [342, 0]
click at [173, 151] on input "text" at bounding box center [178, 152] width 138 height 17
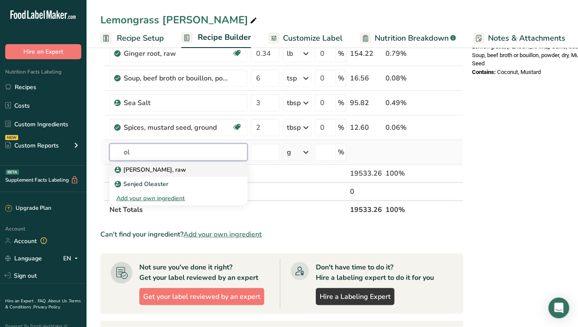
type input "o"
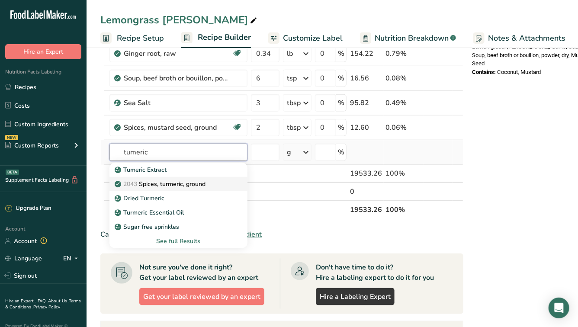
type input "tumeric"
click at [180, 183] on p "2043 Spices, turmeric, ground" at bounding box center [160, 184] width 89 height 9
type input "Spices, turmeric, ground"
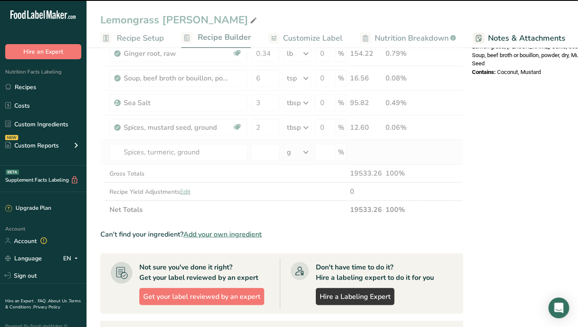
type input "0"
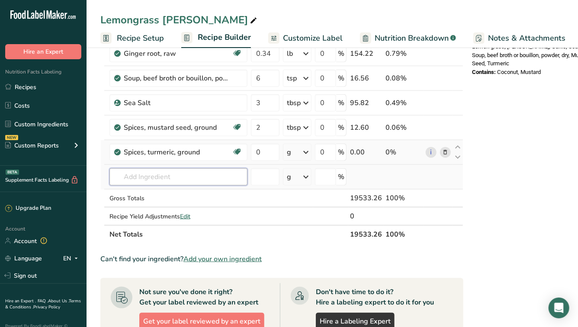
click at [218, 179] on input "text" at bounding box center [178, 176] width 138 height 17
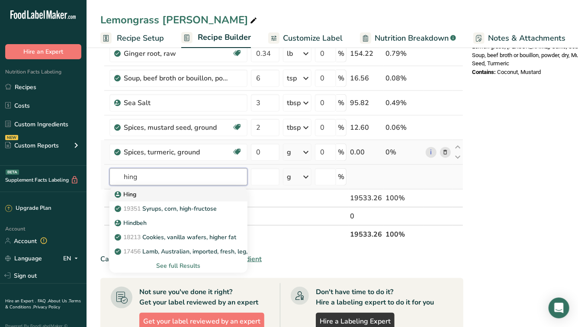
type input "hing"
click at [186, 190] on div "Hing" at bounding box center [171, 194] width 110 height 9
type input "Hing"
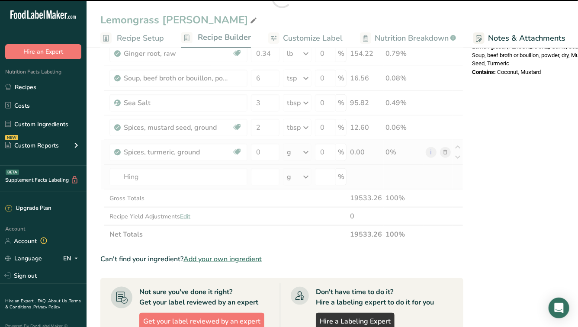
type input "0"
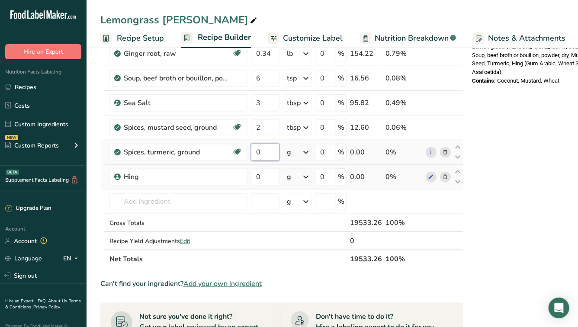
click at [265, 154] on input "0" at bounding box center [265, 152] width 29 height 17
type input "2"
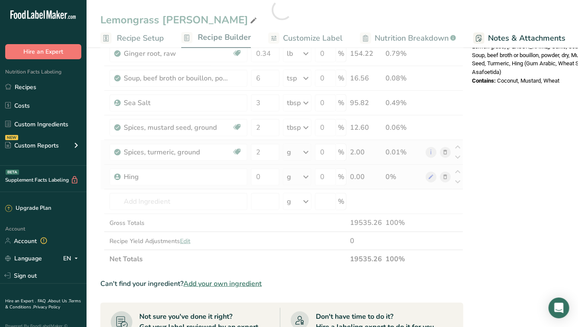
click at [296, 154] on div "Ingredient * Amount * Unit * Waste * .a-a{fill:#347362;}.b-a{fill:#fff;} Grams …" at bounding box center [281, 10] width 363 height 516
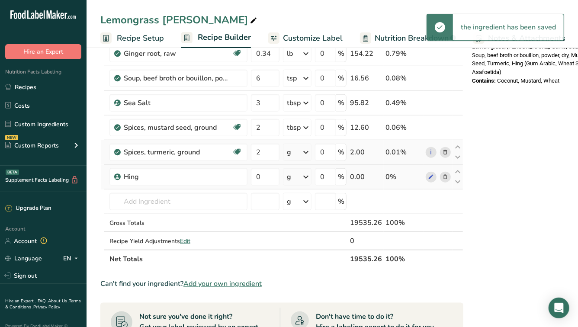
click at [304, 151] on icon at bounding box center [306, 152] width 10 height 16
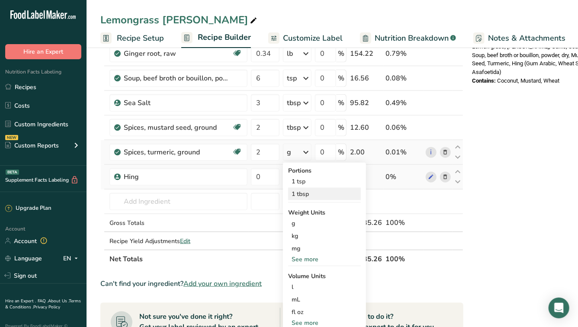
click at [305, 191] on div "1 tbsp" at bounding box center [324, 194] width 73 height 13
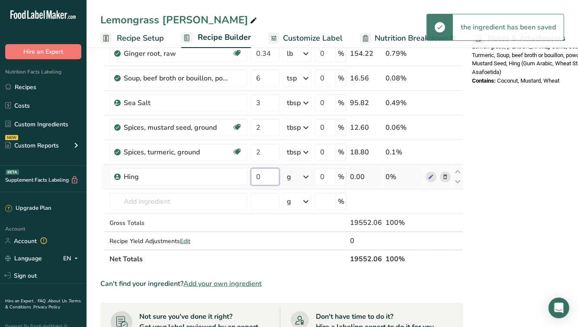
click at [262, 175] on input "0" at bounding box center [265, 176] width 29 height 17
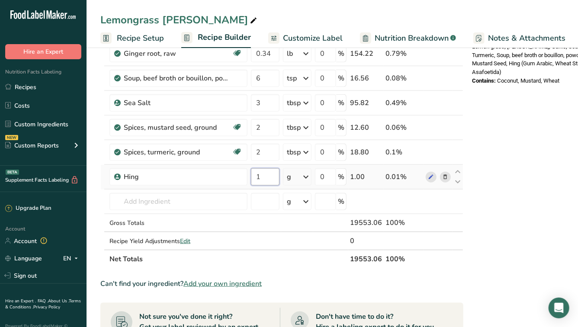
type input "1"
click at [303, 175] on div "Ingredient * Amount * Unit * Waste * .a-a{fill:#347362;}.b-a{fill:#fff;} Grams …" at bounding box center [281, 10] width 363 height 516
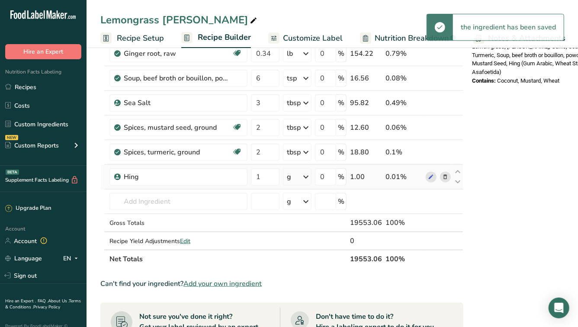
click at [305, 174] on icon at bounding box center [306, 177] width 10 height 16
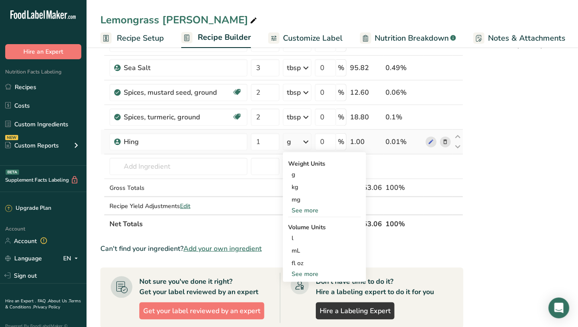
scroll to position [382, 0]
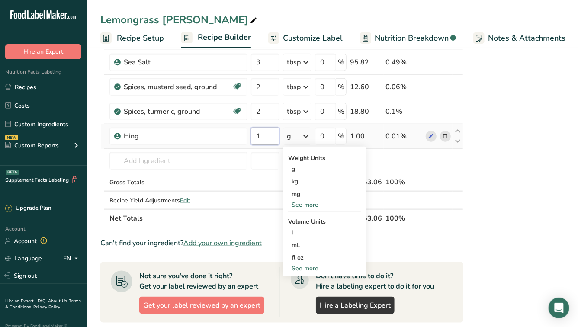
click at [268, 134] on input "1" at bounding box center [265, 136] width 29 height 17
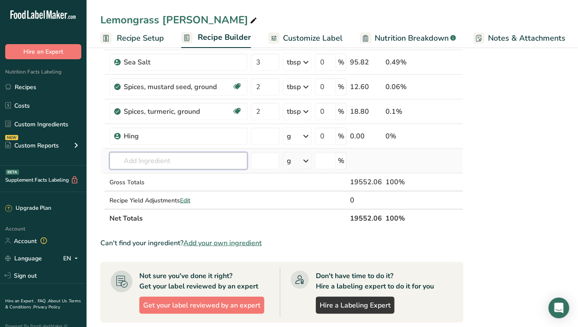
type input "0"
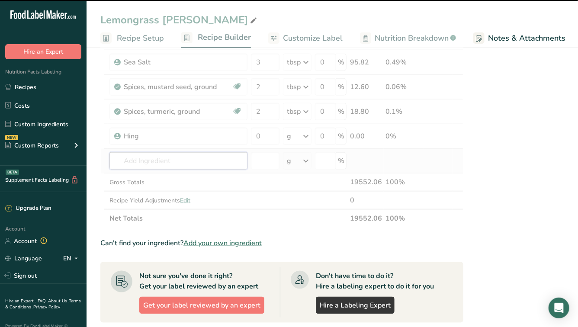
type input "c"
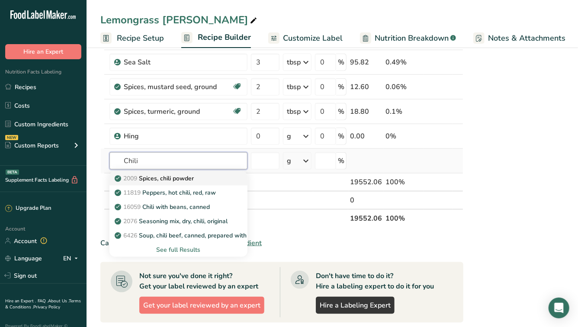
type input "Chili"
click at [206, 175] on div "2009 Spices, chili powder" at bounding box center [171, 178] width 110 height 9
type input "Spices, chili powder"
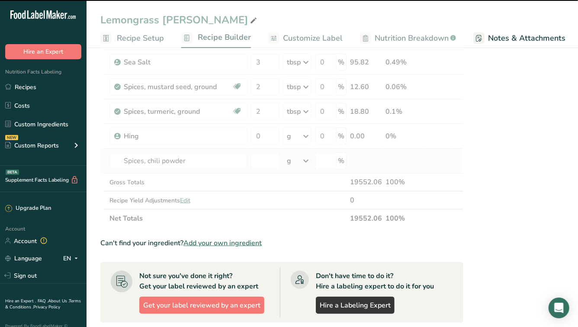
type input "0"
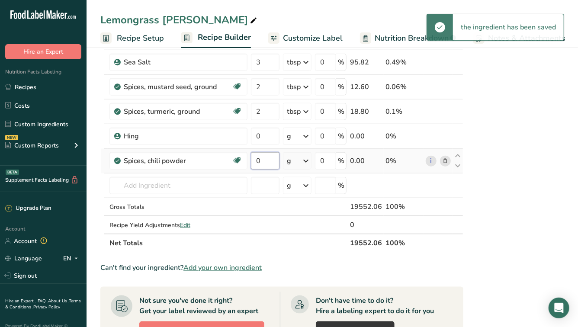
click at [269, 162] on input "0" at bounding box center [265, 160] width 29 height 17
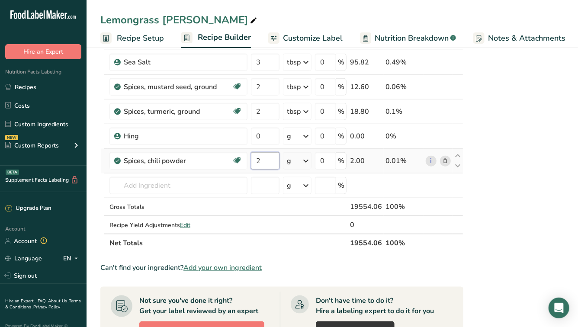
type input "2"
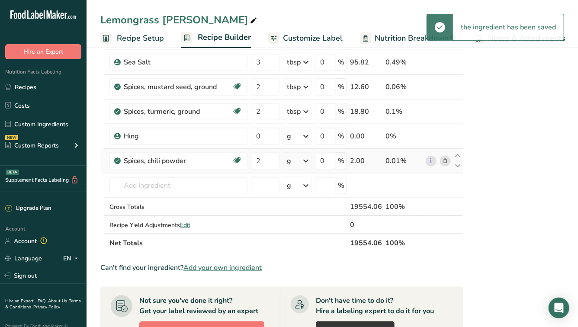
click at [305, 159] on icon at bounding box center [306, 161] width 10 height 16
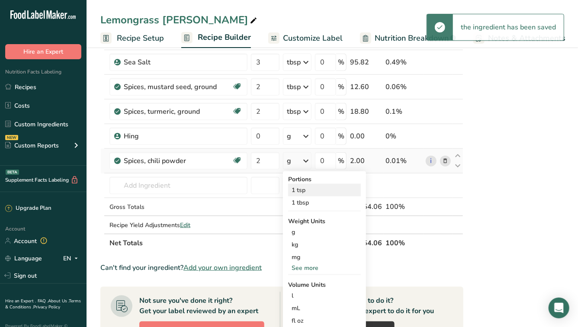
click at [303, 189] on div "1 tsp" at bounding box center [324, 190] width 73 height 13
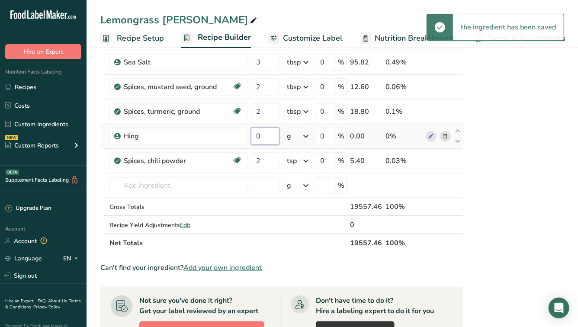
click at [261, 135] on input "0" at bounding box center [265, 136] width 29 height 17
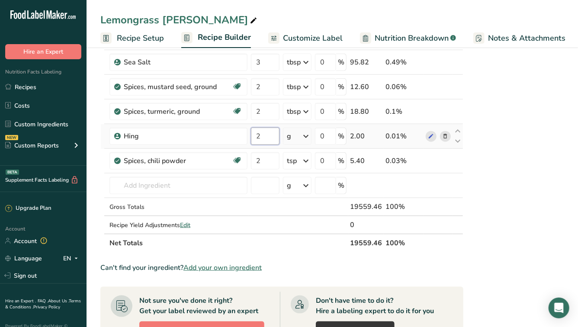
type input "2"
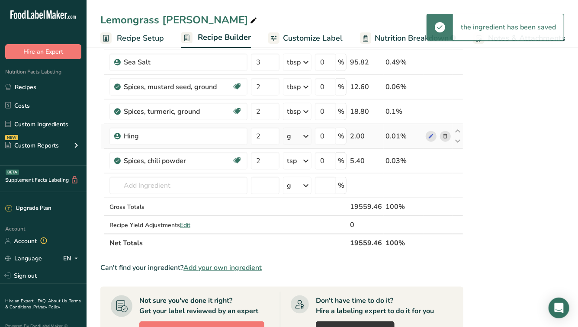
click at [305, 134] on icon at bounding box center [306, 136] width 10 height 16
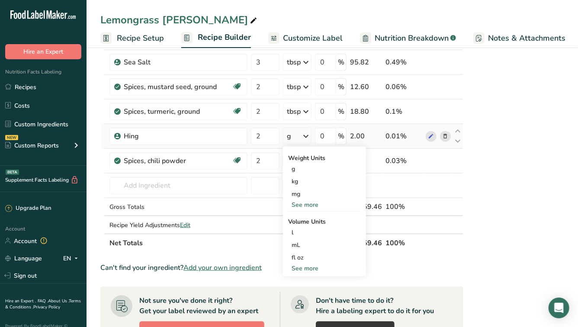
click at [304, 133] on icon at bounding box center [306, 136] width 10 height 16
click at [305, 205] on div "See more" at bounding box center [324, 204] width 73 height 9
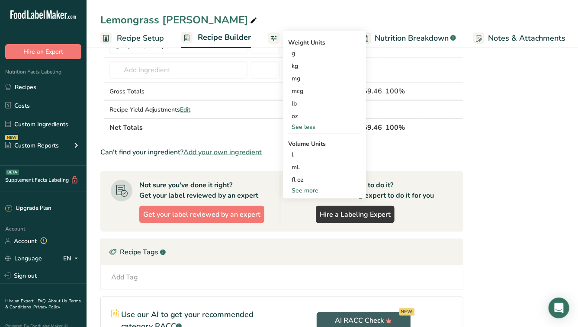
scroll to position [510, 0]
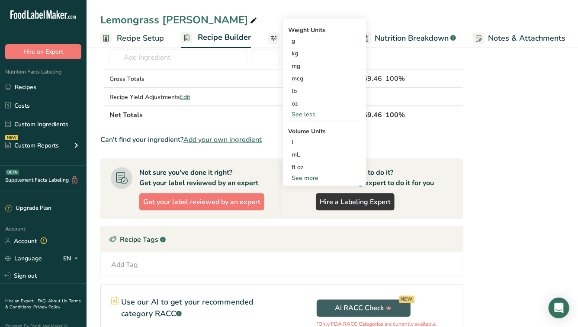
click at [305, 178] on div "See more" at bounding box center [324, 177] width 73 height 9
select select "22"
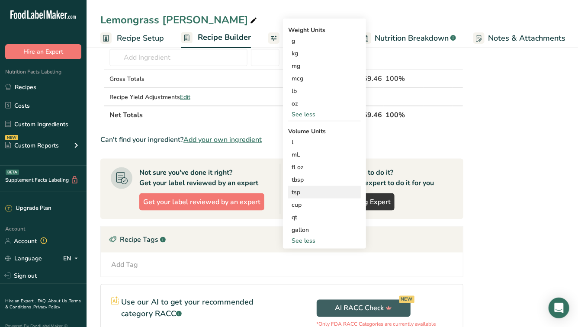
click at [303, 192] on div "tsp" at bounding box center [325, 192] width 66 height 9
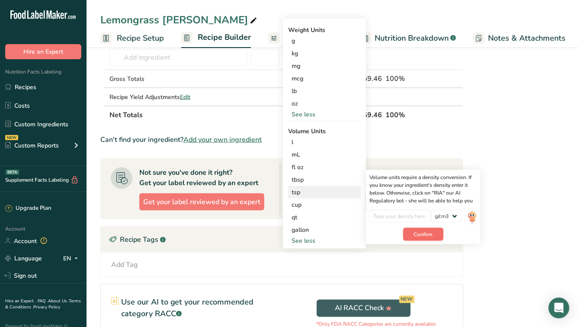
click at [424, 231] on span "Confirm" at bounding box center [423, 235] width 19 height 8
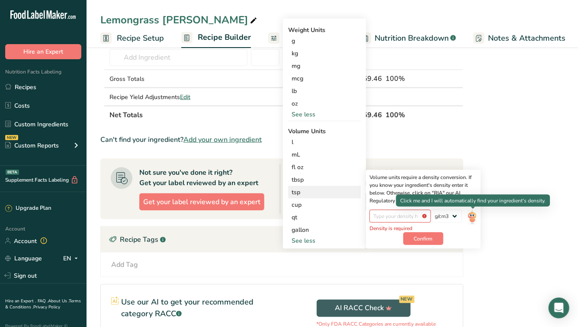
click at [472, 214] on img at bounding box center [472, 217] width 10 height 15
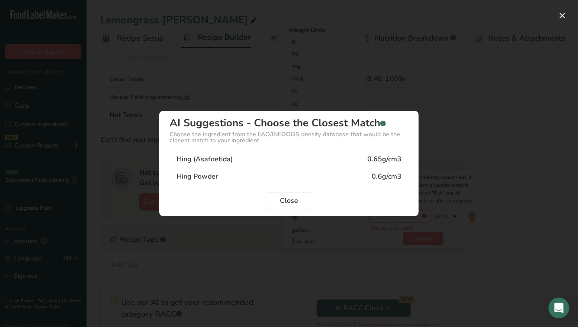
click at [323, 155] on div "Hing (Asafoetida) 0.65g/cm3" at bounding box center [289, 159] width 239 height 17
type input "0.65"
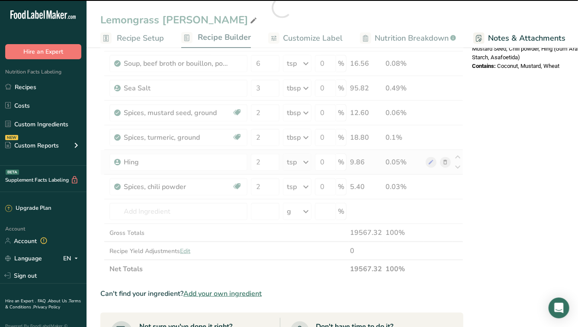
scroll to position [355, 0]
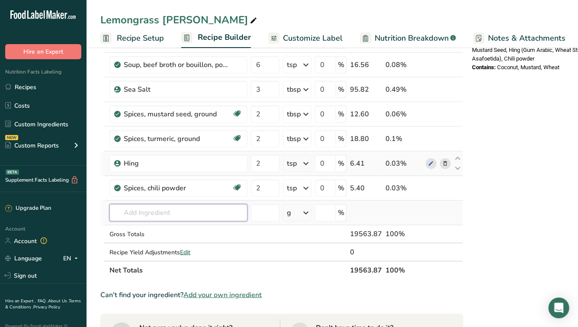
click at [195, 212] on input "text" at bounding box center [178, 212] width 138 height 17
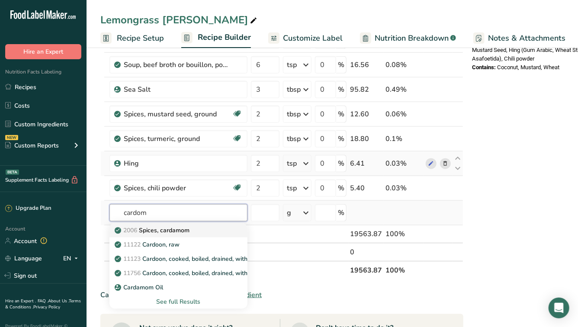
type input "cardom"
click at [180, 230] on p "2006 Spices, cardamom" at bounding box center [152, 230] width 73 height 9
type input "Spices, cardamom"
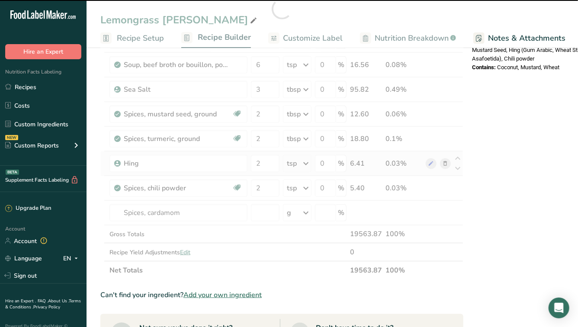
type input "0"
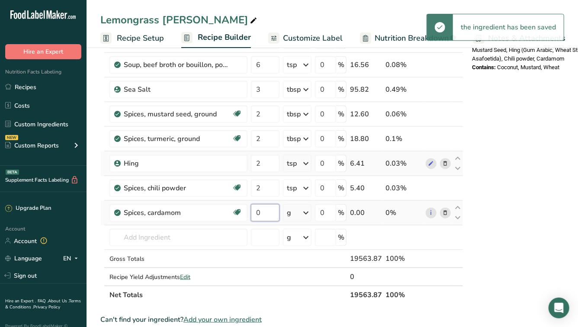
click at [270, 212] on input "0" at bounding box center [265, 212] width 29 height 17
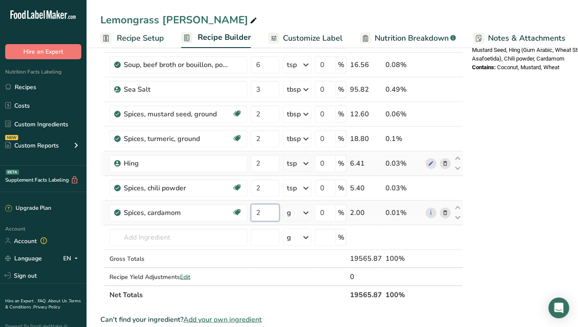
type input "2"
click at [302, 212] on div "Ingredient * Amount * Unit * Waste * .a-a{fill:#347362;}.b-a{fill:#fff;} Grams …" at bounding box center [281, 21] width 363 height 566
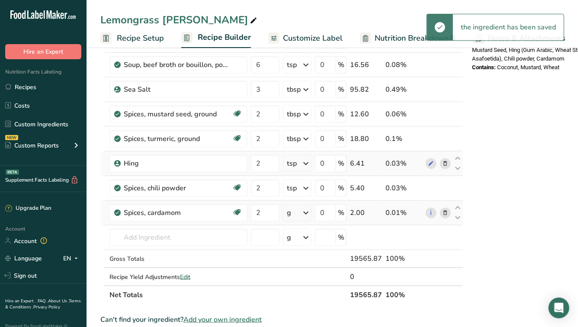
click at [306, 210] on icon at bounding box center [306, 213] width 10 height 16
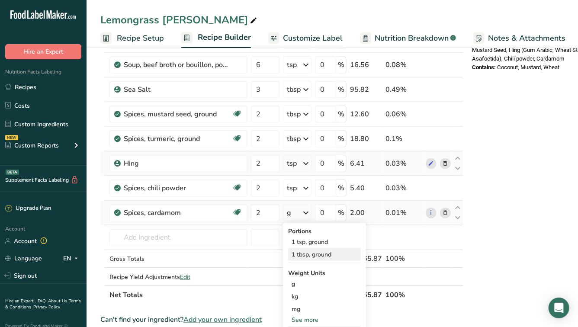
click at [303, 251] on div "1 tbsp, ground" at bounding box center [324, 254] width 73 height 13
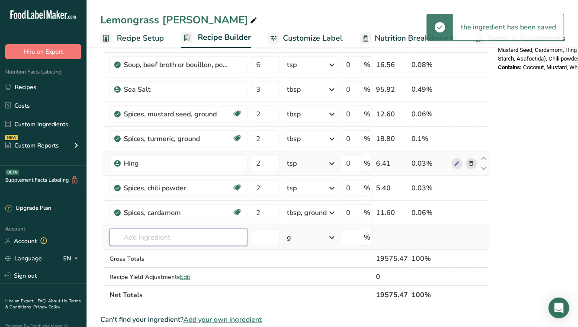
click at [179, 237] on input "text" at bounding box center [178, 237] width 138 height 17
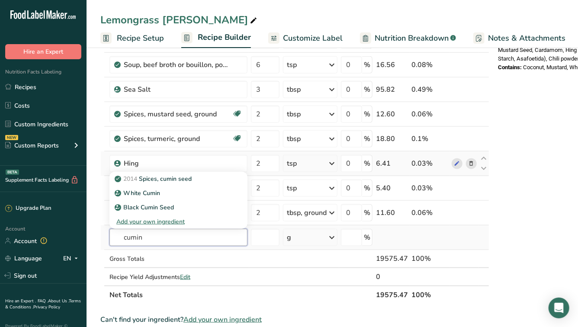
type input "cumin"
click at [160, 221] on div "Add your own ingredient" at bounding box center [178, 221] width 124 height 9
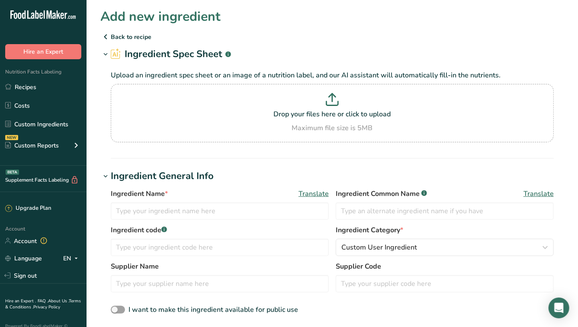
click at [125, 35] on p "Back to recipe" at bounding box center [332, 37] width 464 height 10
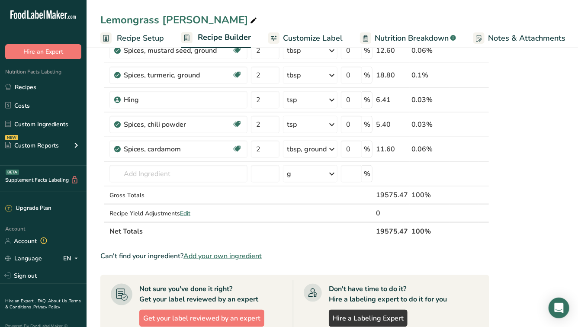
scroll to position [407, 0]
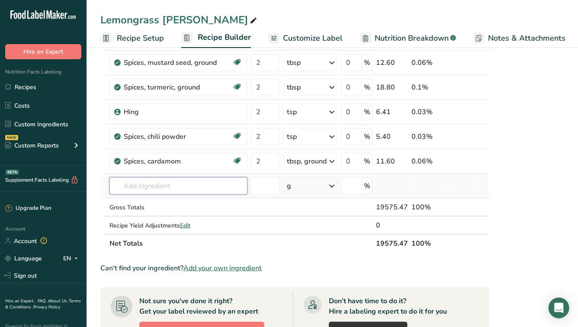
click at [181, 183] on input "text" at bounding box center [178, 185] width 138 height 17
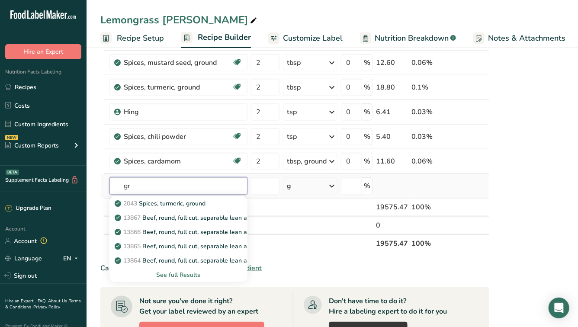
type input "g"
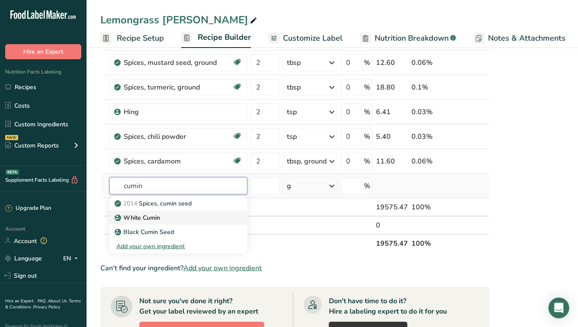
type input "cumin"
click at [183, 220] on div "White Cumin" at bounding box center [171, 217] width 110 height 9
type input "White Cumin"
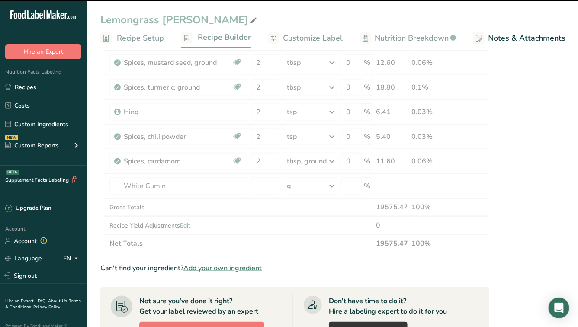
type input "0"
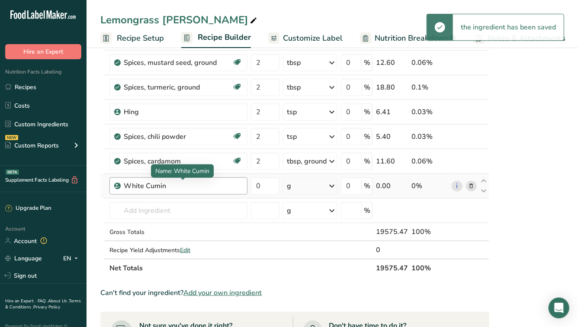
click at [179, 186] on div "White Cumin" at bounding box center [178, 186] width 108 height 10
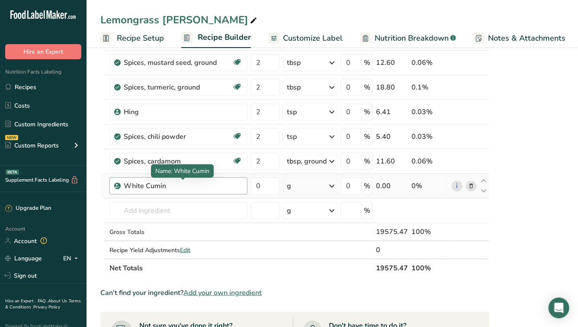
click at [161, 185] on div "White Cumin" at bounding box center [178, 186] width 108 height 10
click at [164, 185] on div "White Cumin" at bounding box center [178, 186] width 108 height 10
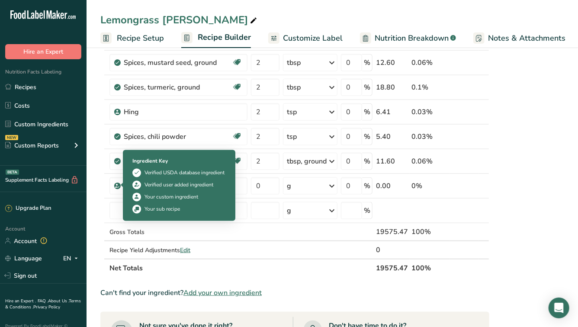
drag, startPoint x: 164, startPoint y: 185, endPoint x: 132, endPoint y: 181, distance: 32.2
click at [132, 181] on body ".a-20{fill:#fff;} Hire an Expert Nutrition Facts Labeling Recipes Costs Custom …" at bounding box center [289, 88] width 578 height 990
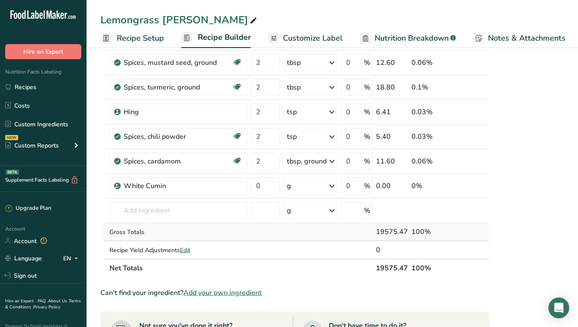
click at [204, 228] on div "Gross Totals" at bounding box center [178, 232] width 138 height 9
click at [170, 182] on div "White Cumin" at bounding box center [178, 186] width 108 height 10
click at [471, 185] on icon at bounding box center [471, 186] width 6 height 9
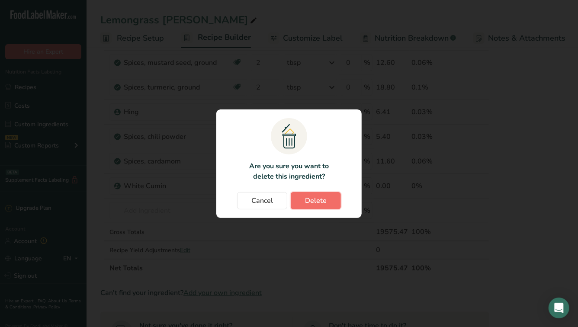
click at [321, 196] on span "Delete" at bounding box center [316, 201] width 22 height 10
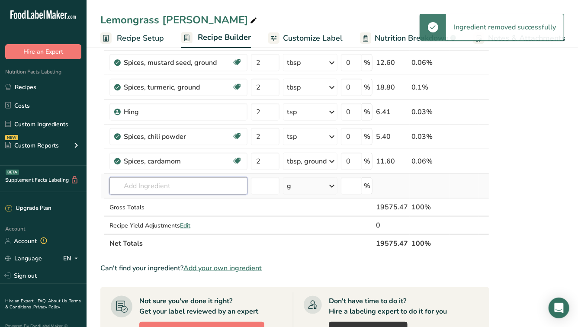
click at [215, 185] on input "text" at bounding box center [178, 185] width 138 height 17
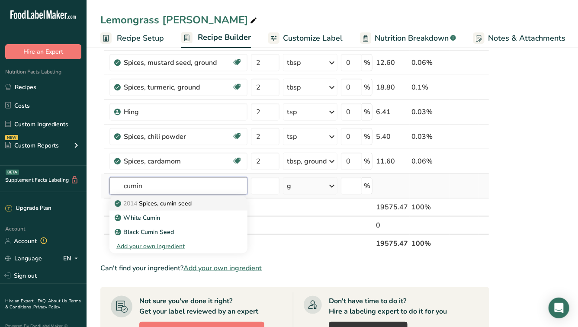
type input "cumin"
click at [180, 202] on p "2014 Spices, cumin seed" at bounding box center [153, 203] width 75 height 9
type input "Spices, cumin seed"
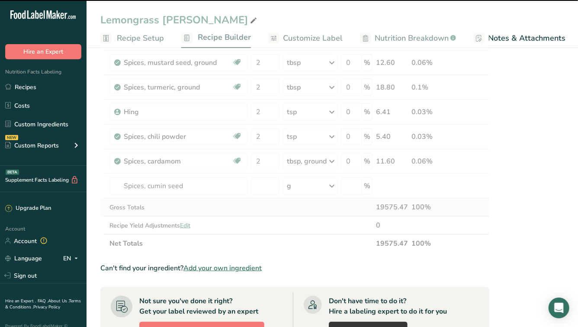
type input "0"
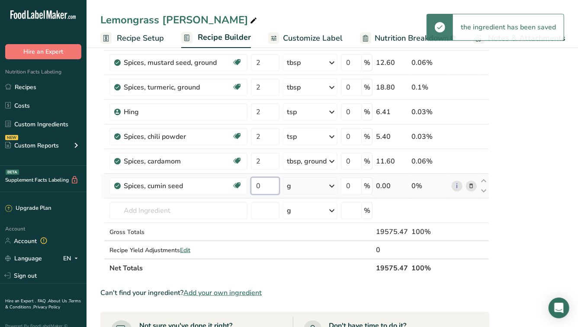
click at [265, 186] on input "0" at bounding box center [265, 185] width 29 height 17
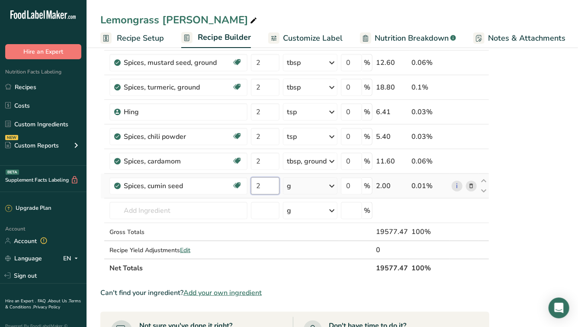
type input "2"
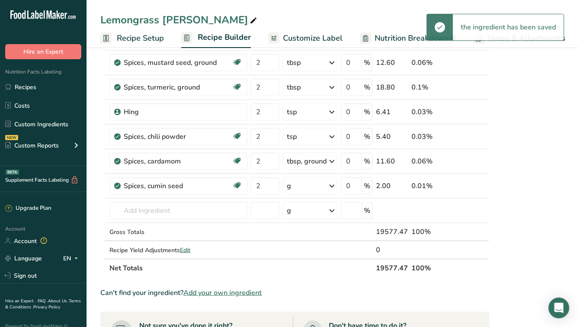
click at [324, 184] on div "g" at bounding box center [310, 185] width 55 height 17
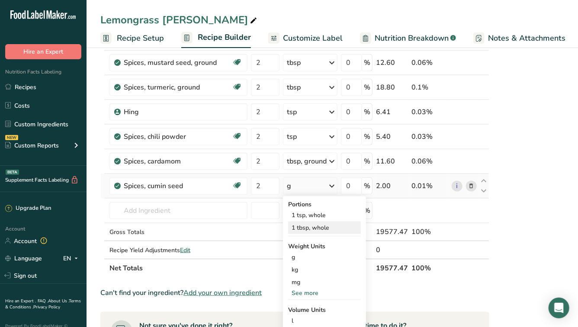
click at [316, 228] on div "1 tbsp, whole" at bounding box center [324, 227] width 73 height 13
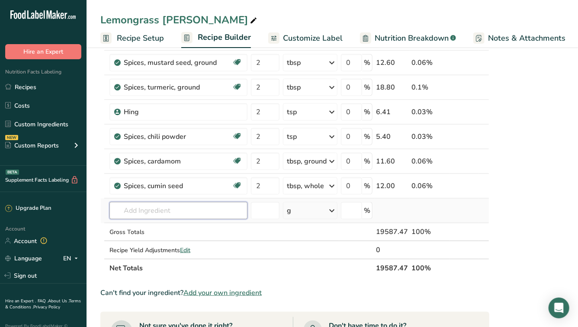
click at [189, 208] on input "text" at bounding box center [178, 210] width 138 height 17
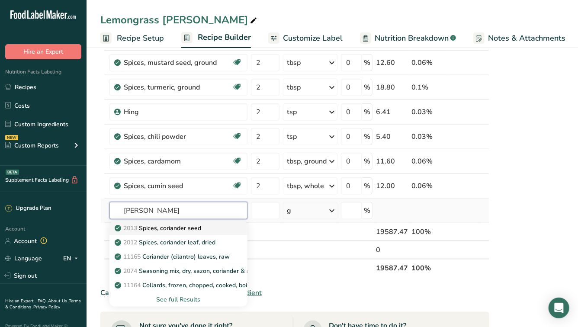
type input "[PERSON_NAME]"
click at [188, 225] on p "2013 Spices, coriander seed" at bounding box center [158, 228] width 85 height 9
type input "Spices, coriander seed"
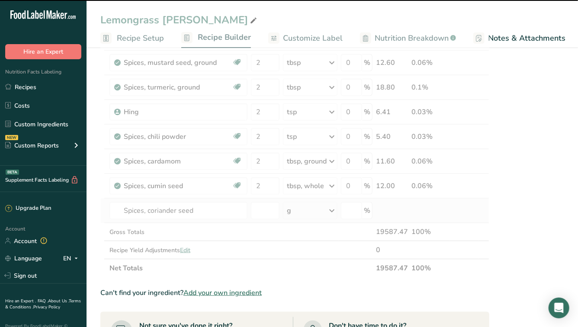
type input "0"
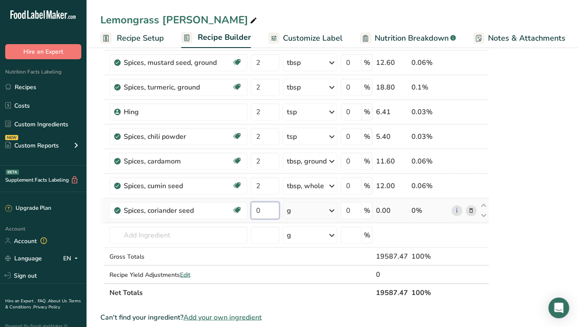
click at [265, 210] on input "0" at bounding box center [265, 210] width 29 height 17
type input "2"
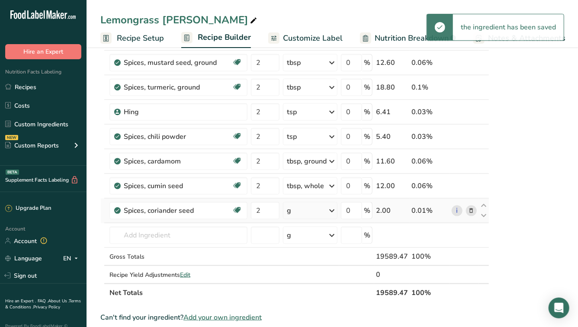
click at [326, 211] on div "g" at bounding box center [310, 210] width 55 height 17
click at [309, 253] on div "1 tbsp" at bounding box center [324, 252] width 73 height 13
click at [187, 234] on input "text" at bounding box center [178, 235] width 138 height 17
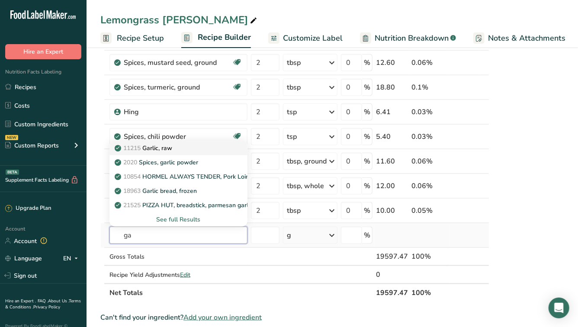
type input "g"
type input "garam m"
click at [190, 145] on div "Garam Masala" at bounding box center [171, 148] width 110 height 9
type input "Garam Masala"
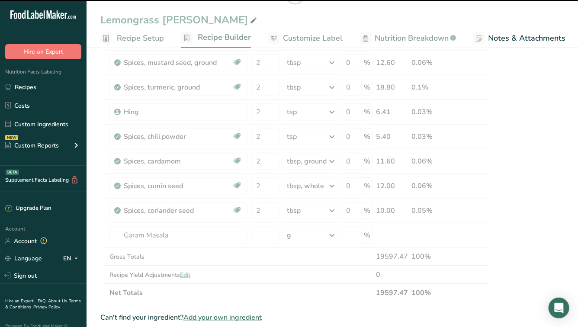
type input "0"
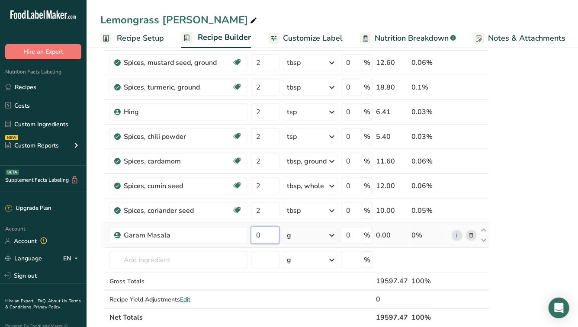
click at [271, 235] on input "0" at bounding box center [265, 235] width 29 height 17
type input "2"
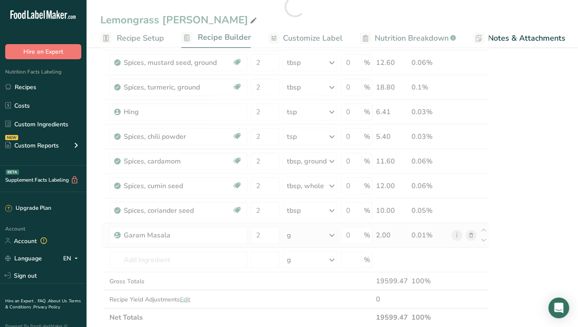
click at [306, 238] on div "Ingredient * Amount * Unit * Waste * .a-a{fill:#347362;}.b-a{fill:#fff;} Grams …" at bounding box center [294, 7] width 389 height 640
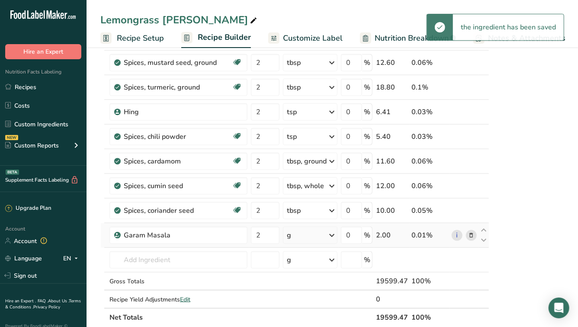
click at [311, 231] on div "g" at bounding box center [310, 235] width 55 height 17
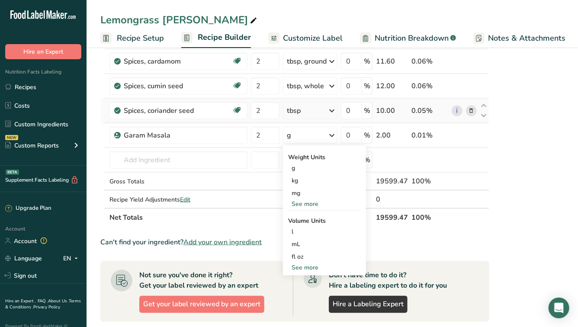
scroll to position [507, 0]
click at [300, 266] on div "See more" at bounding box center [324, 267] width 73 height 9
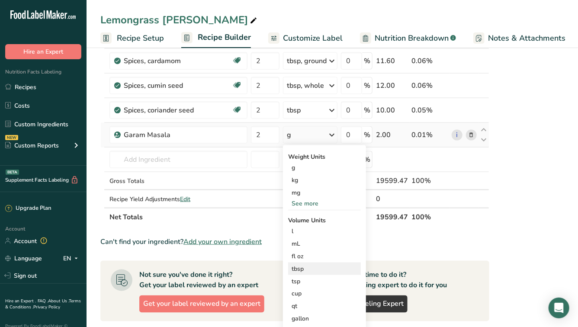
click at [306, 266] on div "tbsp" at bounding box center [325, 268] width 66 height 9
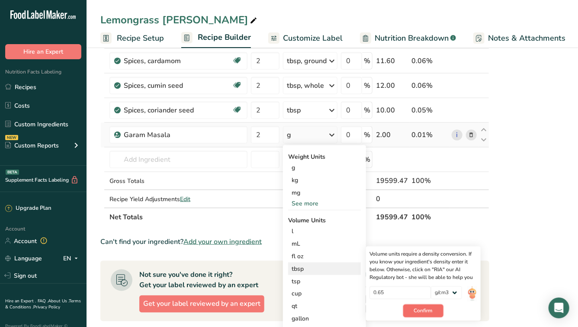
click at [426, 311] on span "Confirm" at bounding box center [423, 311] width 19 height 8
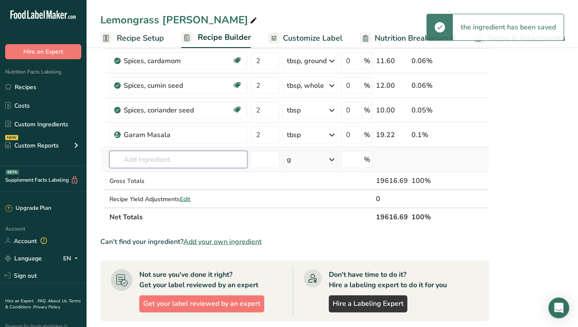
click at [200, 160] on input "text" at bounding box center [178, 159] width 138 height 17
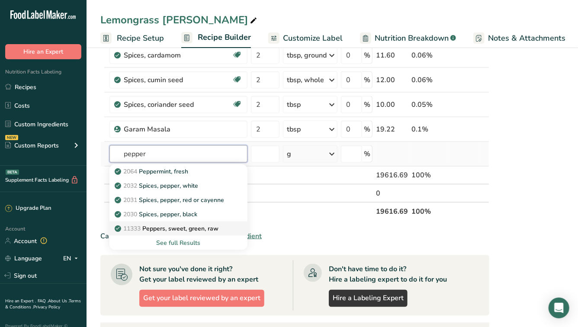
scroll to position [510, 0]
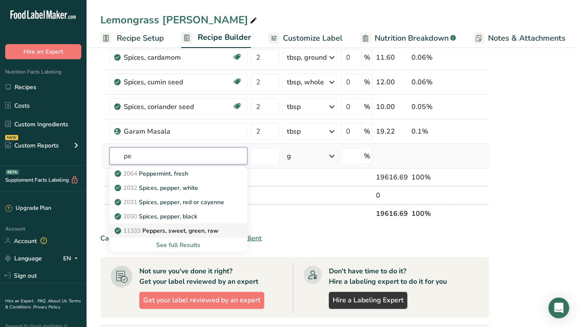
type input "p"
type input "pepper"
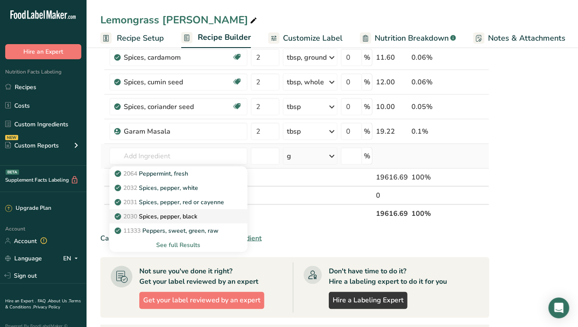
click at [189, 214] on p "2030 Spices, pepper, black" at bounding box center [156, 216] width 81 height 9
type input "Spices, pepper, black"
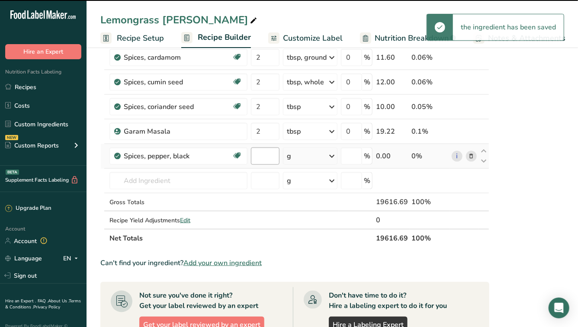
type input "0"
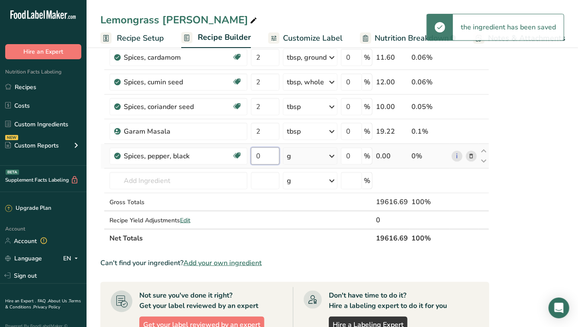
click at [263, 154] on input "0" at bounding box center [265, 156] width 29 height 17
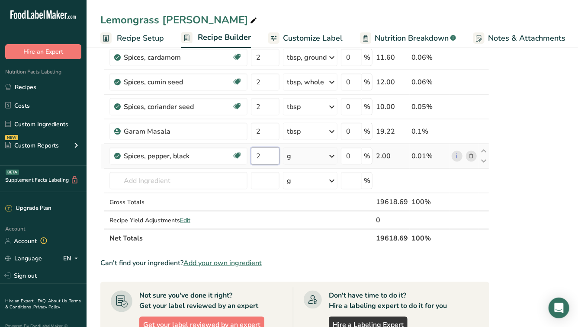
type input "2"
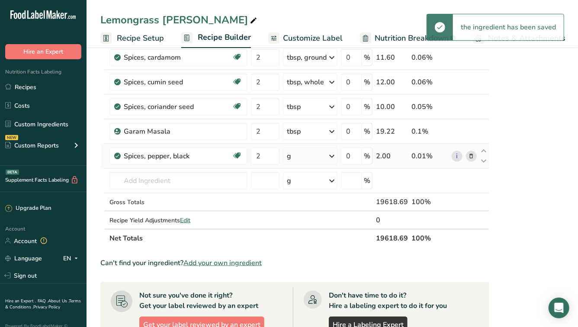
click at [303, 159] on div "g" at bounding box center [310, 156] width 55 height 17
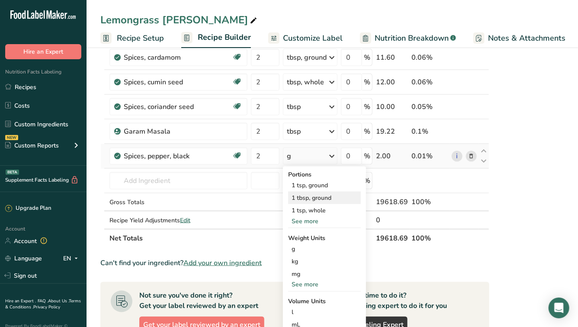
click at [303, 195] on div "1 tbsp, ground" at bounding box center [324, 198] width 73 height 13
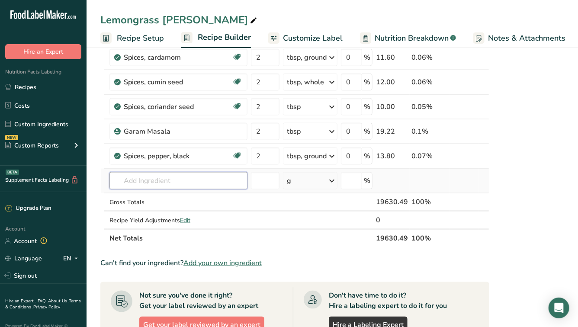
click at [184, 181] on input "text" at bounding box center [178, 180] width 138 height 17
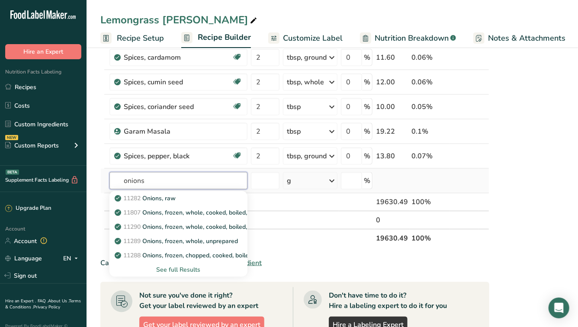
type input "onions"
click at [170, 267] on div "See full Results" at bounding box center [178, 269] width 124 height 9
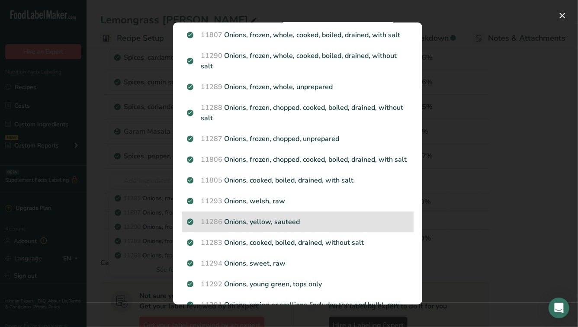
scroll to position [53, 0]
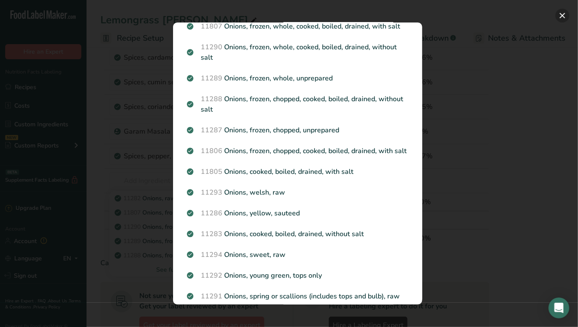
click at [565, 16] on button "Search results modal" at bounding box center [562, 16] width 14 height 14
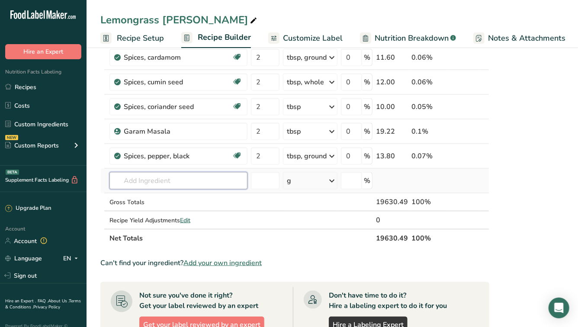
click at [179, 180] on input "text" at bounding box center [178, 180] width 138 height 17
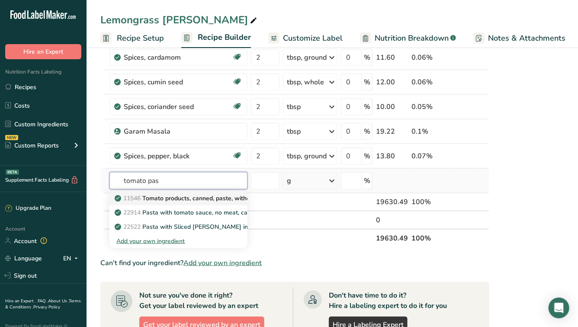
type input "tomato pas"
click at [176, 196] on p "11546 Tomato products, canned, paste, without salt added (Includes foods for US…" at bounding box center [278, 198] width 325 height 9
type input "Tomato products, canned, paste, without salt added (Includes foods for USDA's F…"
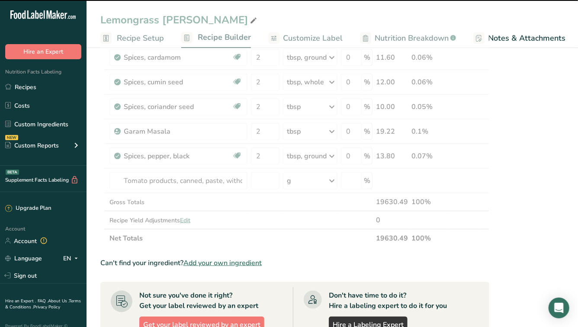
type input "0"
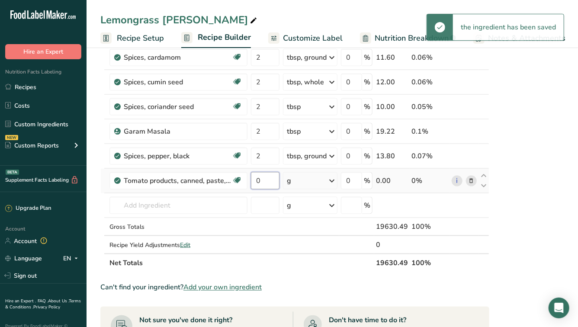
click at [267, 182] on input "0" at bounding box center [265, 180] width 29 height 17
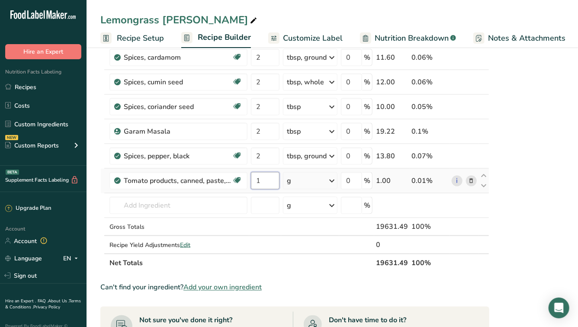
type input "1"
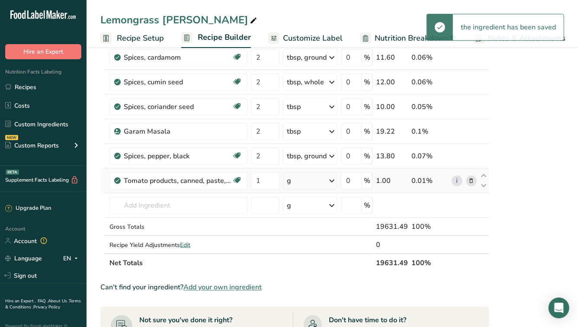
click at [305, 181] on div "g" at bounding box center [310, 180] width 55 height 17
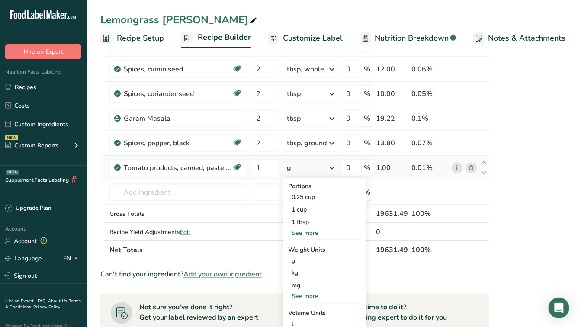
scroll to position [526, 0]
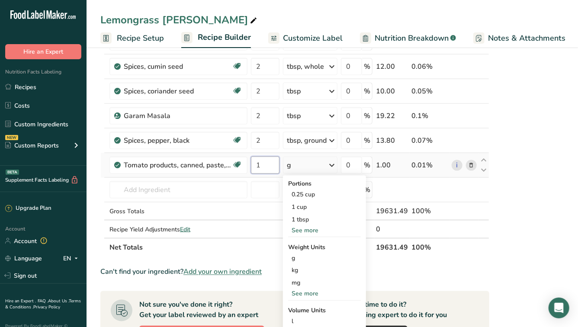
click at [263, 167] on input "1" at bounding box center [265, 165] width 29 height 17
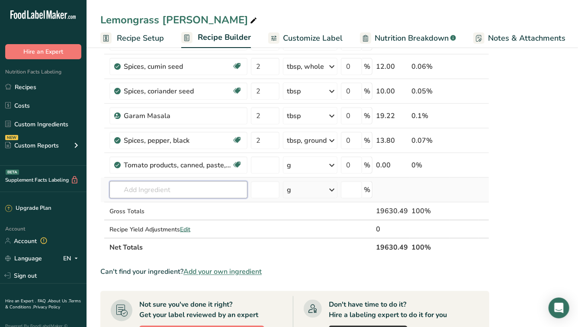
type input "0"
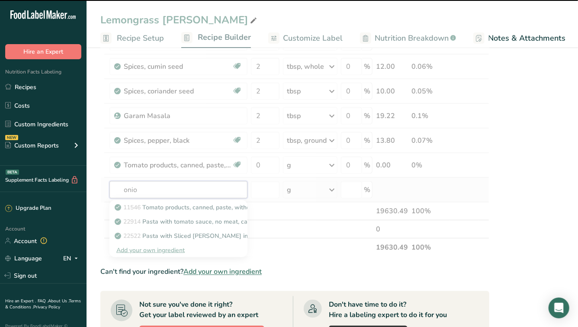
type input "onion"
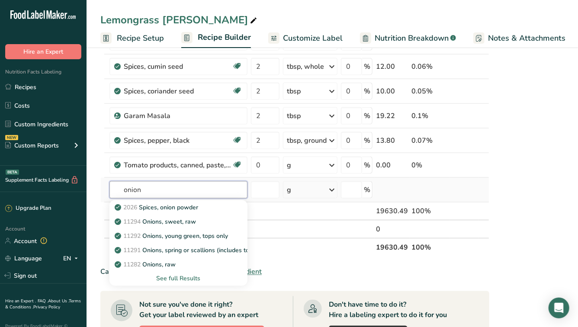
type input "onion"
click at [171, 276] on div "See full Results" at bounding box center [178, 278] width 124 height 9
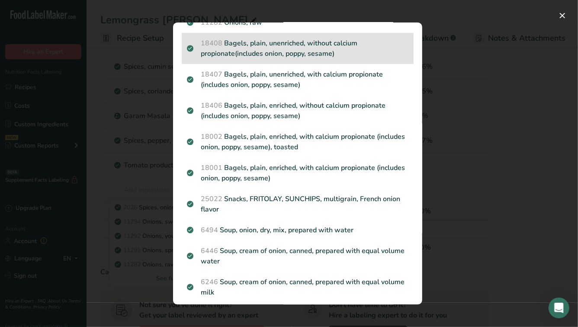
scroll to position [0, 0]
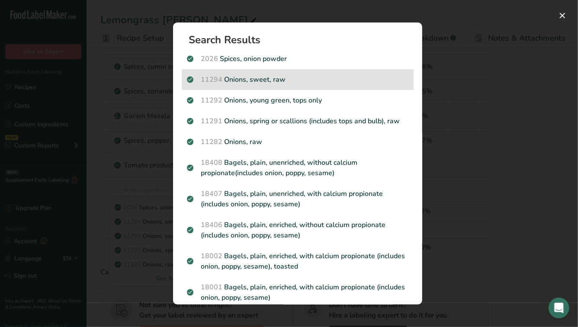
click at [292, 83] on p "11294 Onions, sweet, raw" at bounding box center [297, 79] width 221 height 10
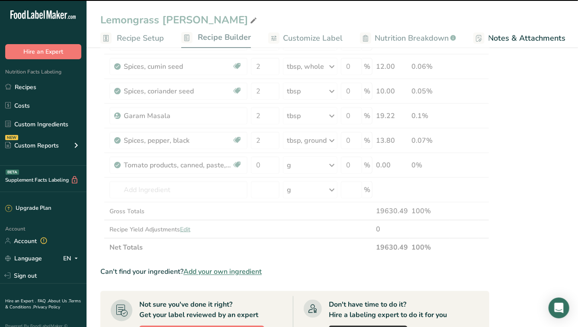
type input "0"
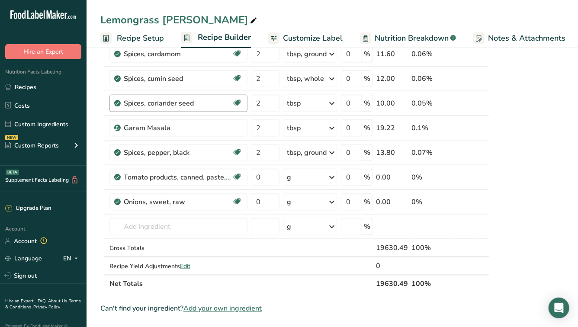
scroll to position [519, 0]
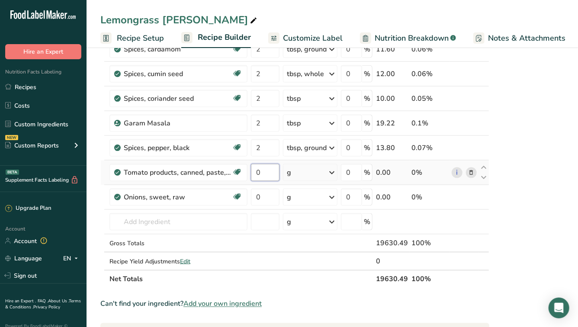
click at [261, 170] on input "0" at bounding box center [265, 172] width 29 height 17
type input "6"
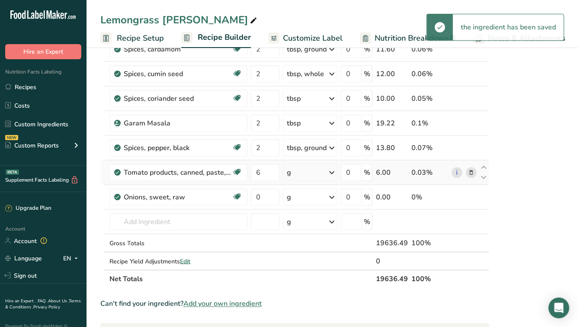
click at [303, 171] on div "g" at bounding box center [310, 172] width 55 height 17
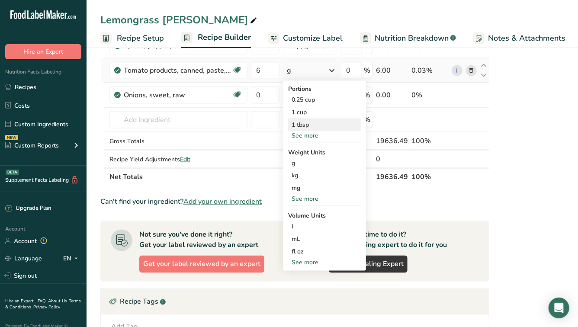
scroll to position [623, 0]
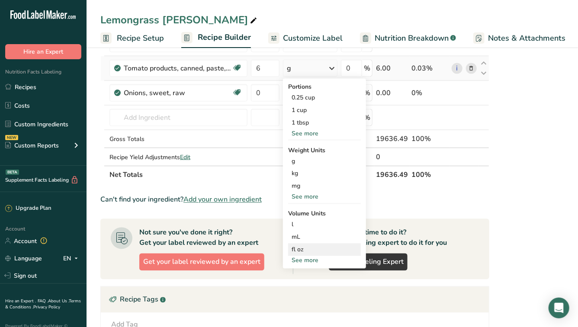
click at [303, 249] on div "fl oz" at bounding box center [325, 249] width 66 height 9
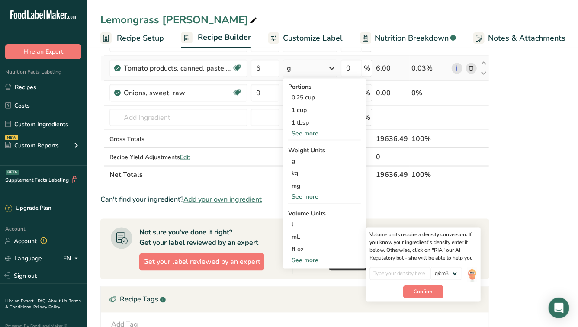
click at [303, 258] on div "See more" at bounding box center [324, 260] width 73 height 9
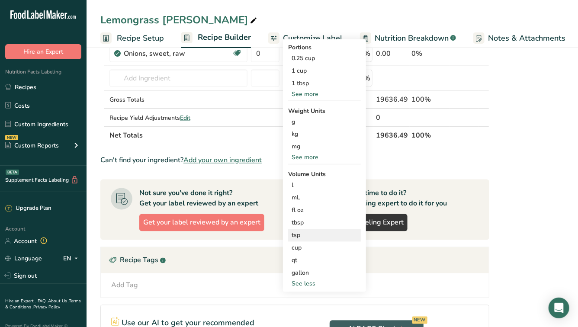
scroll to position [666, 0]
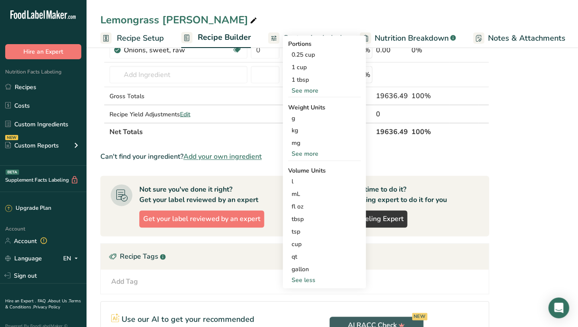
click at [308, 151] on div "See more" at bounding box center [324, 154] width 73 height 9
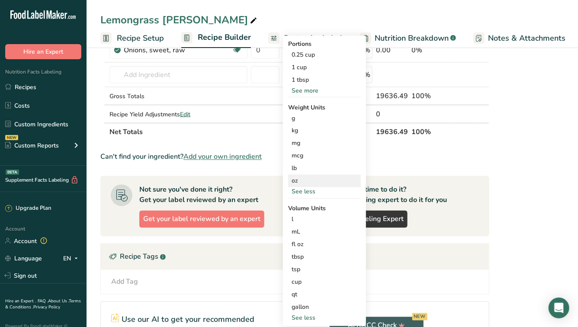
click at [305, 180] on div "oz" at bounding box center [324, 181] width 73 height 13
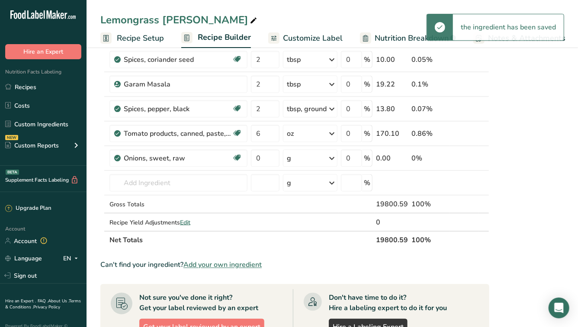
scroll to position [558, 0]
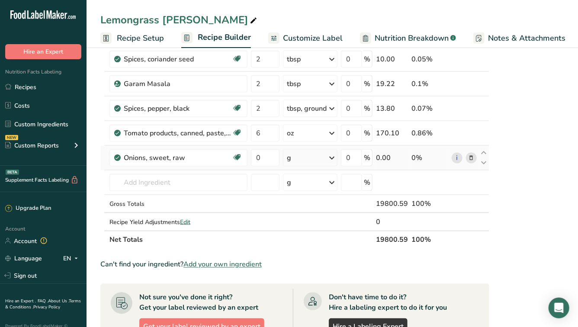
click at [469, 155] on icon at bounding box center [471, 158] width 6 height 9
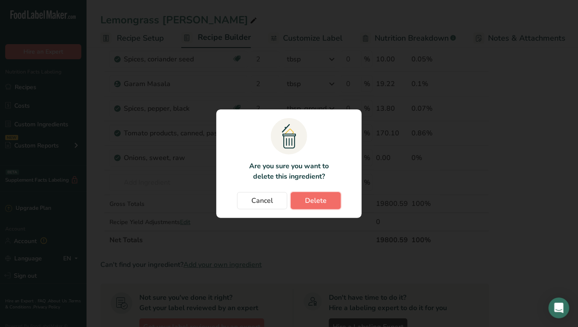
click at [317, 197] on span "Delete" at bounding box center [316, 201] width 22 height 10
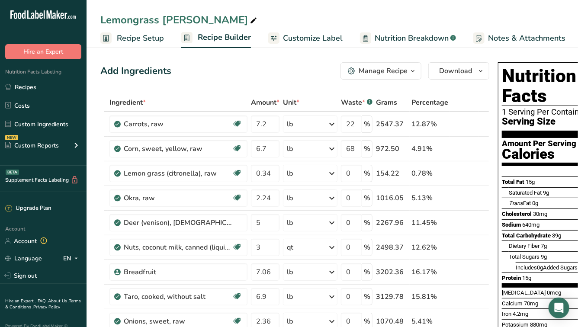
scroll to position [0, 53]
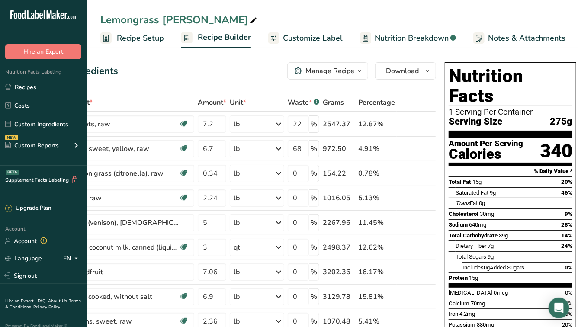
click at [308, 37] on span "Customize Label" at bounding box center [313, 38] width 60 height 12
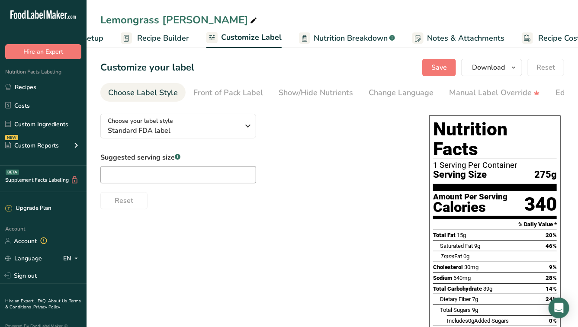
scroll to position [0, 87]
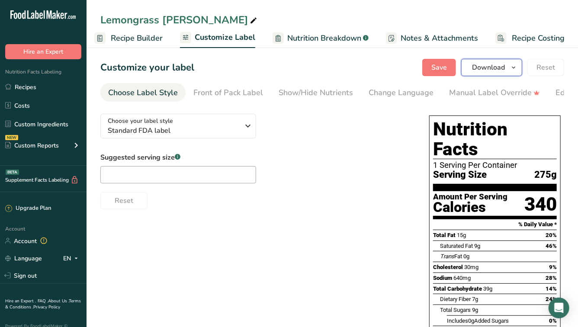
click at [503, 65] on span "Download" at bounding box center [488, 67] width 33 height 10
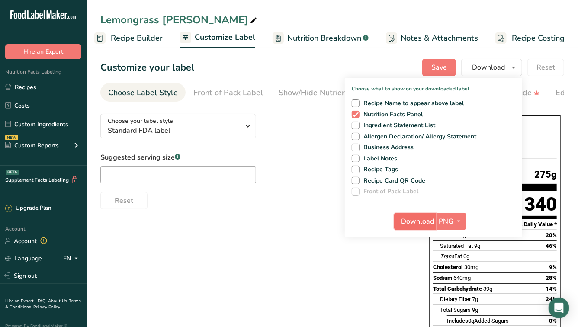
click at [421, 223] on span "Download" at bounding box center [417, 221] width 33 height 10
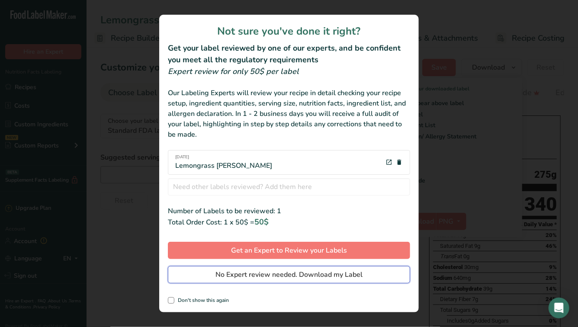
click at [344, 277] on span "No Expert review needed. Download my Label" at bounding box center [288, 274] width 147 height 10
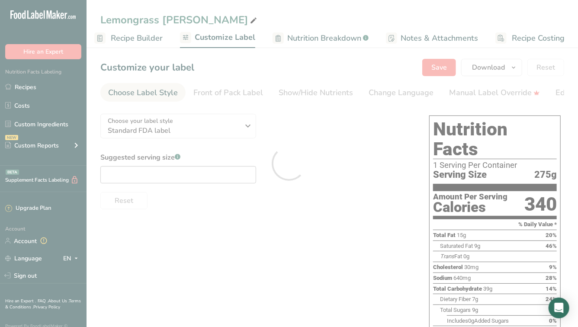
scroll to position [0, 0]
